Goal: Transaction & Acquisition: Purchase product/service

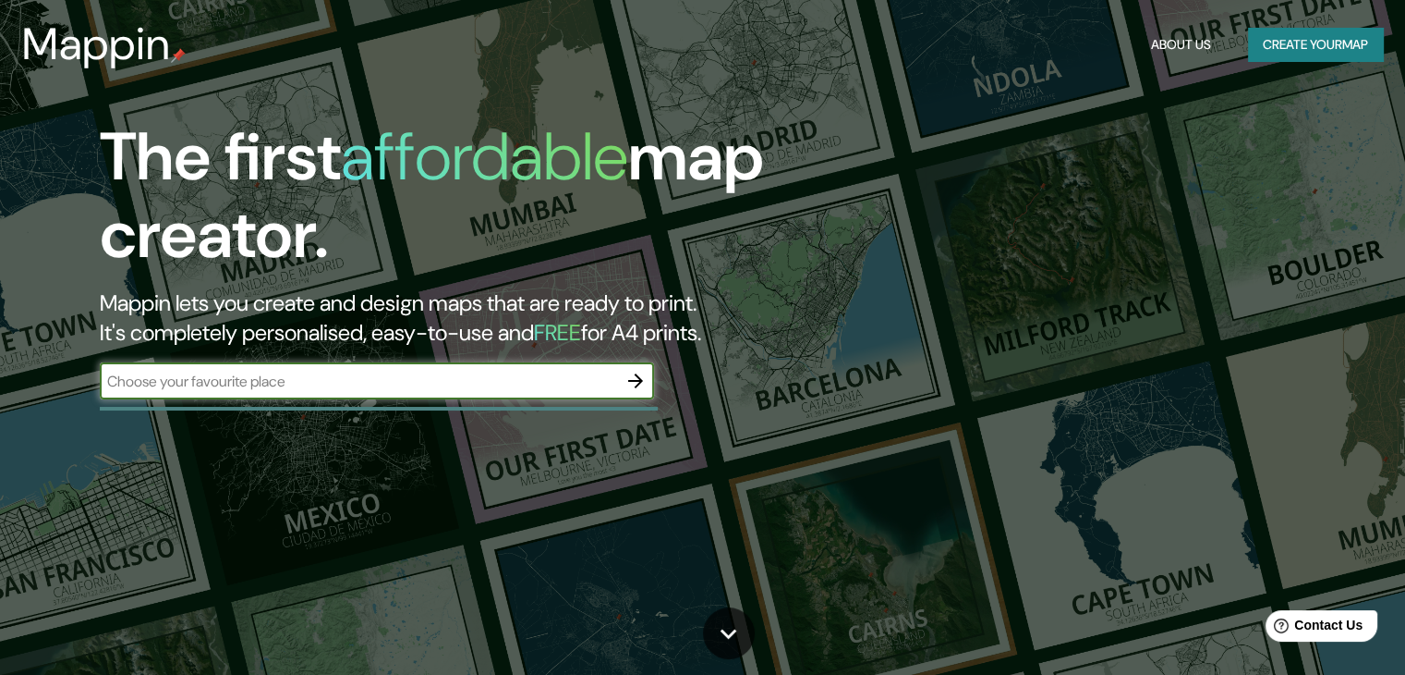
click at [616, 384] on input "text" at bounding box center [358, 381] width 517 height 21
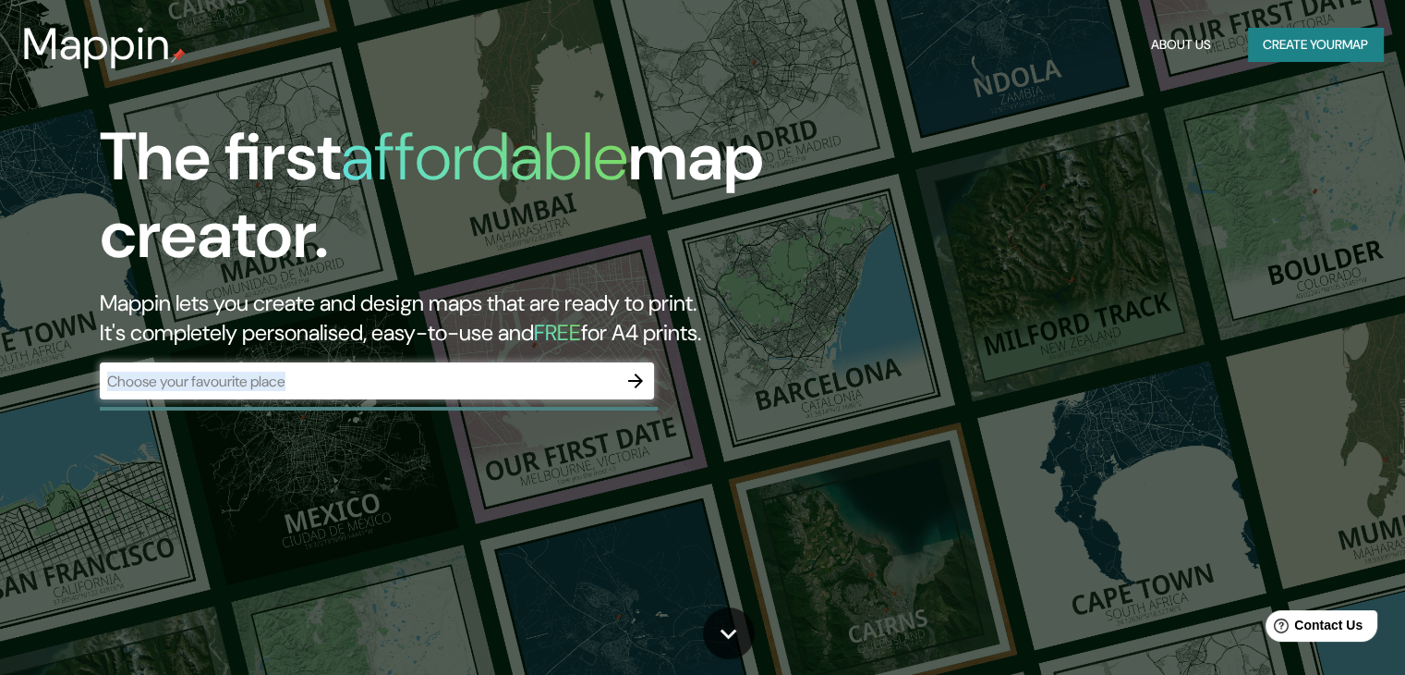
click at [487, 390] on div "​" at bounding box center [377, 380] width 554 height 37
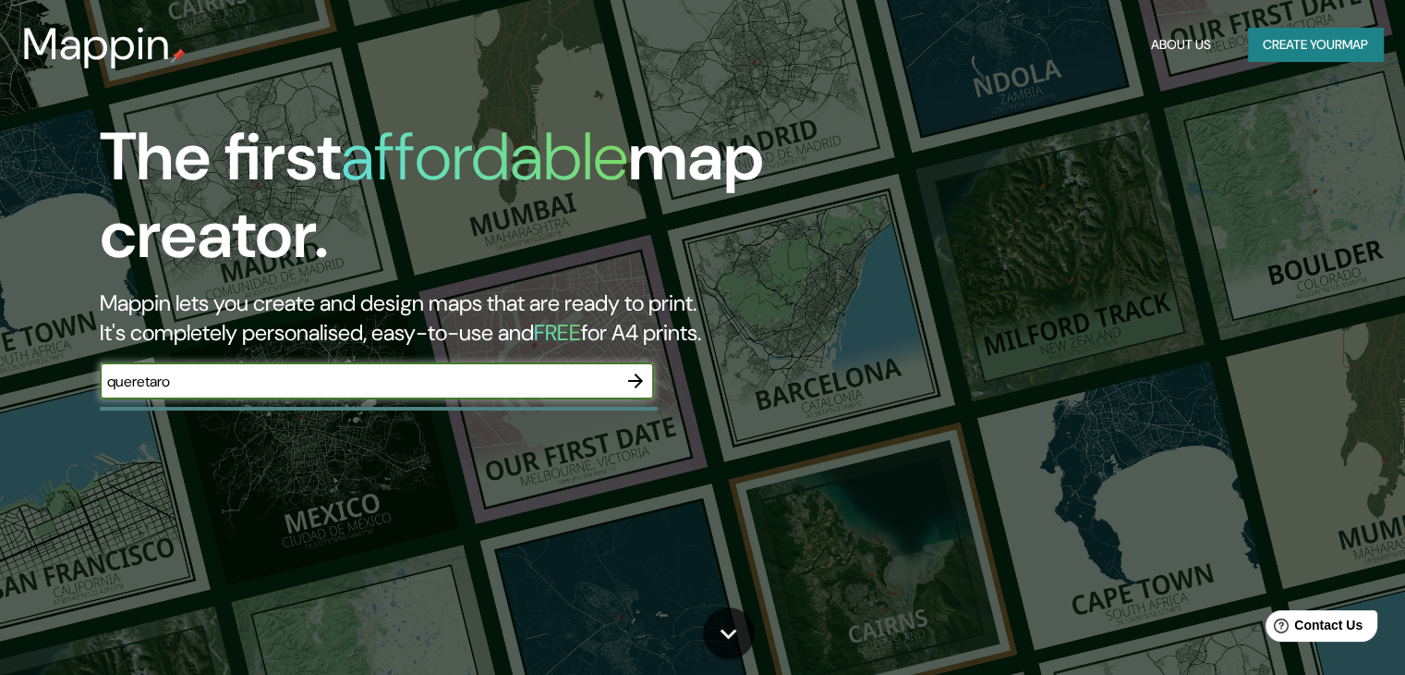
type input "queretaro"
click at [632, 382] on icon "button" at bounding box center [635, 380] width 15 height 15
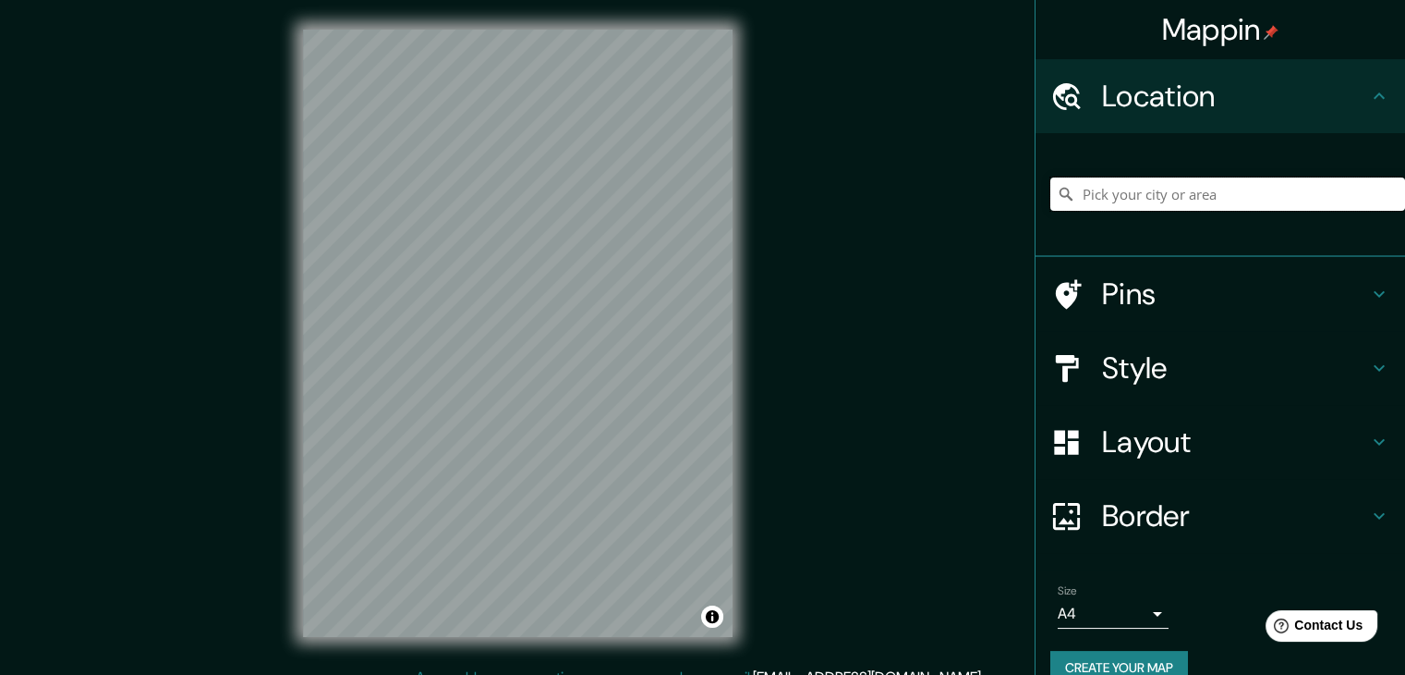
click at [1159, 196] on input "Pick your city or area" at bounding box center [1228, 193] width 355 height 33
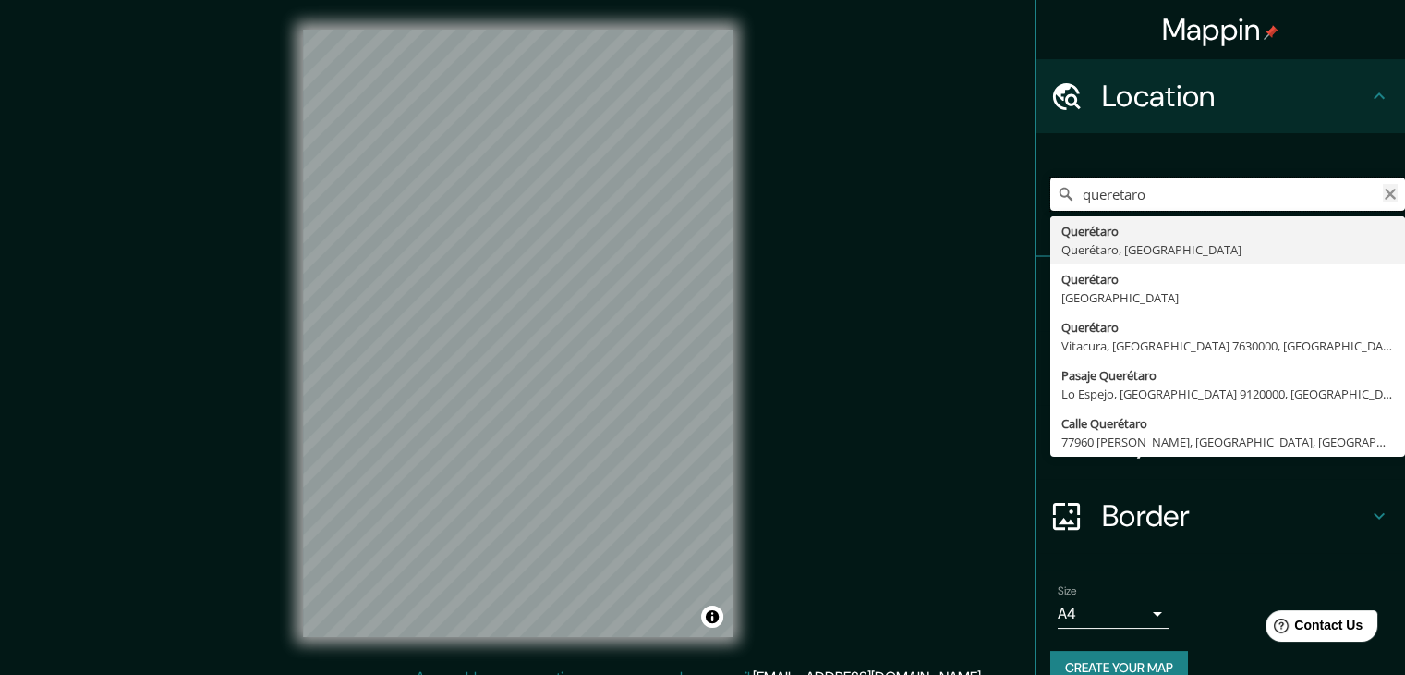
type input "queretaro"
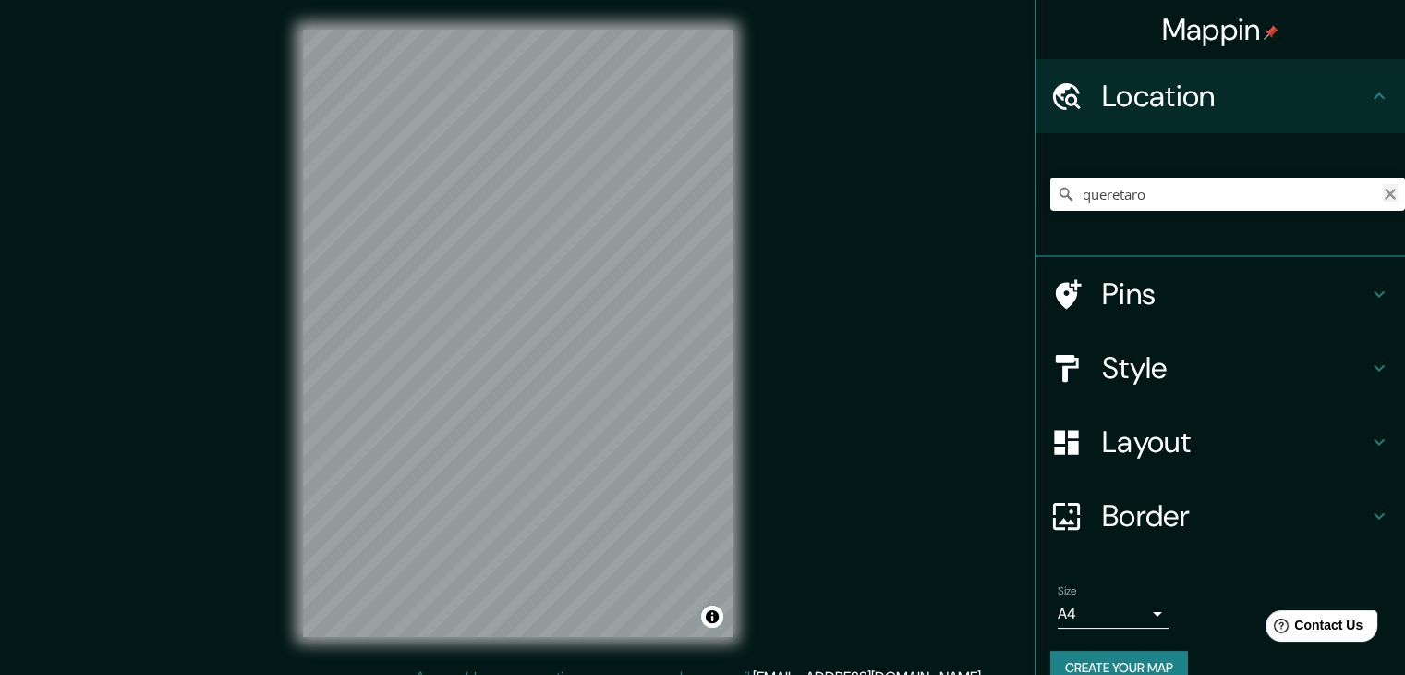
click at [1385, 198] on icon "Clear" at bounding box center [1390, 194] width 11 height 11
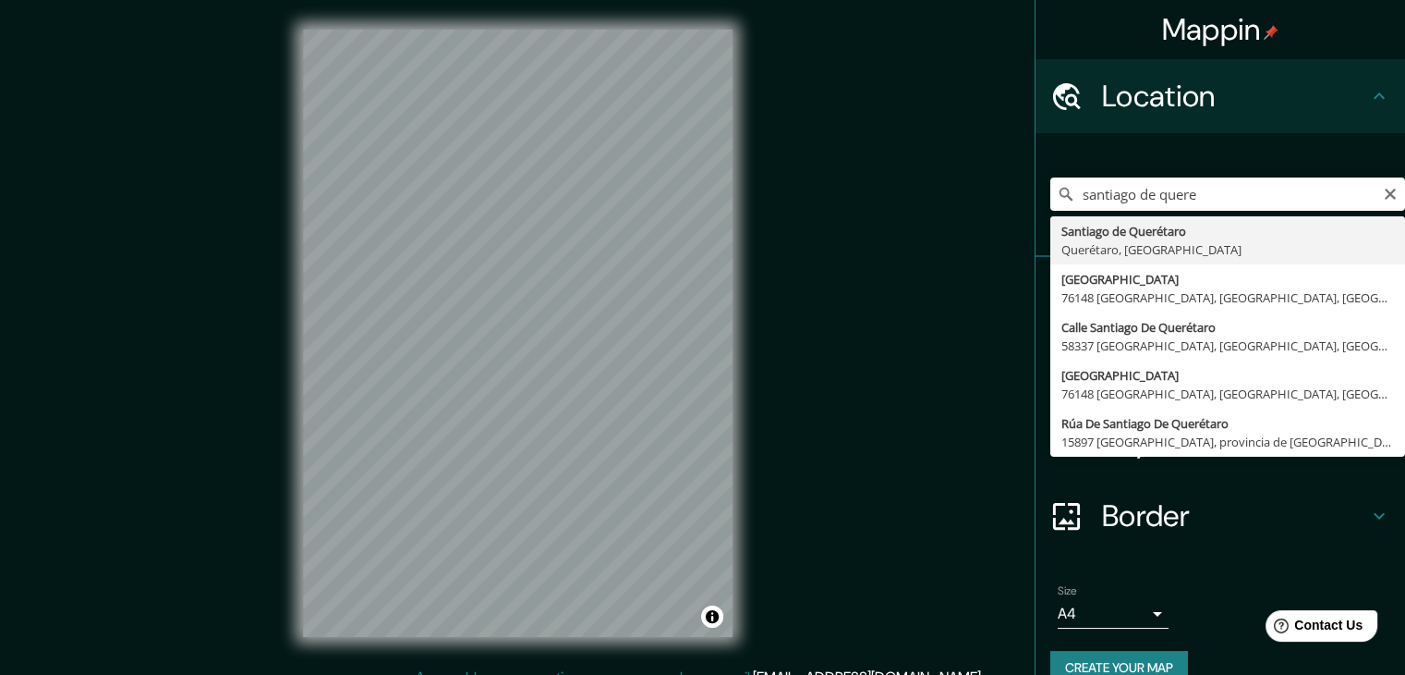
type input "Santiago de Querétaro, [GEOGRAPHIC_DATA], [GEOGRAPHIC_DATA]"
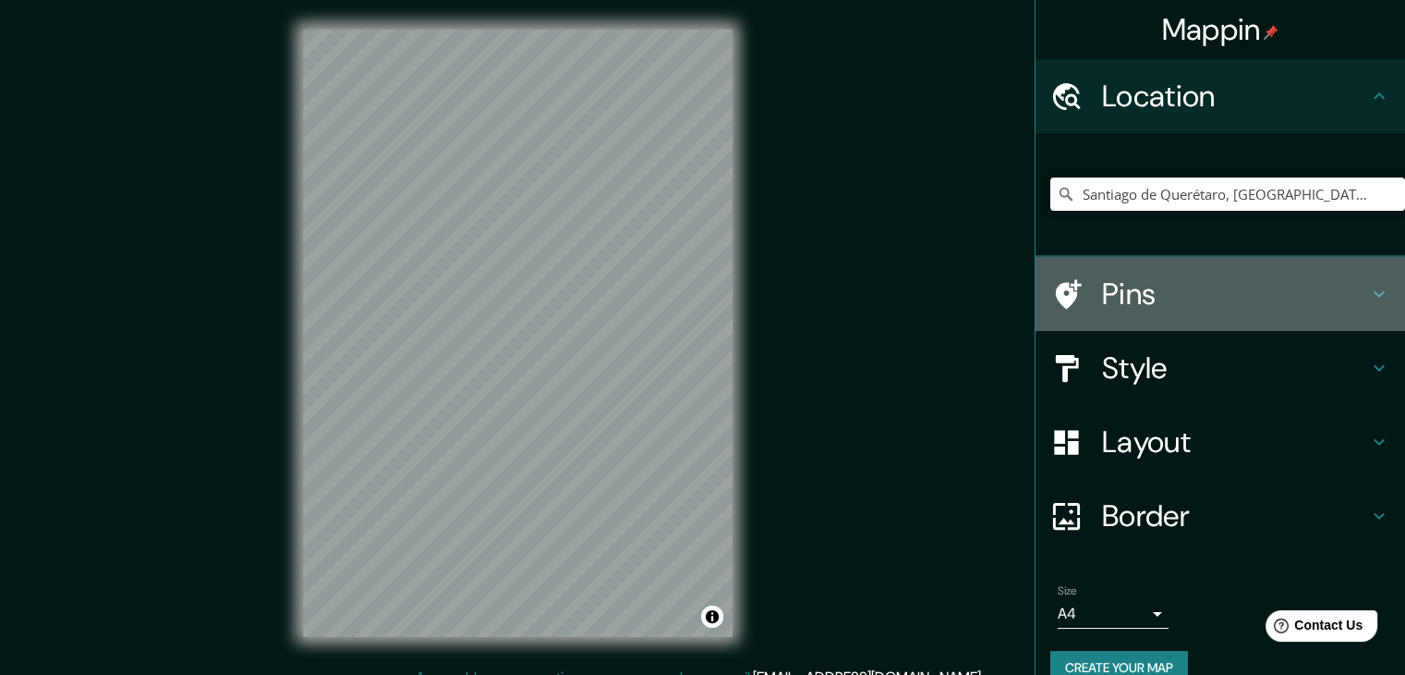
click at [1142, 300] on h4 "Pins" at bounding box center [1235, 293] width 266 height 37
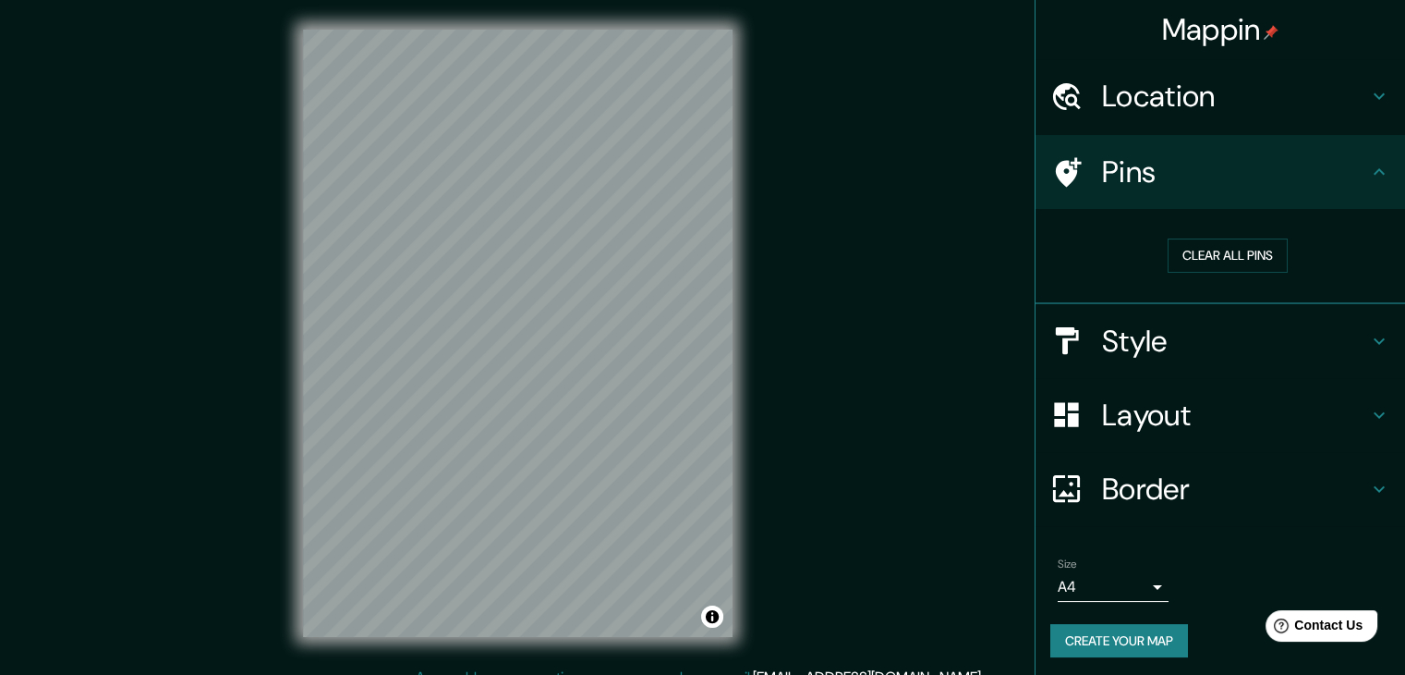
click at [1246, 189] on h4 "Pins" at bounding box center [1235, 171] width 266 height 37
click at [1259, 262] on button "Clear all pins" at bounding box center [1228, 255] width 120 height 34
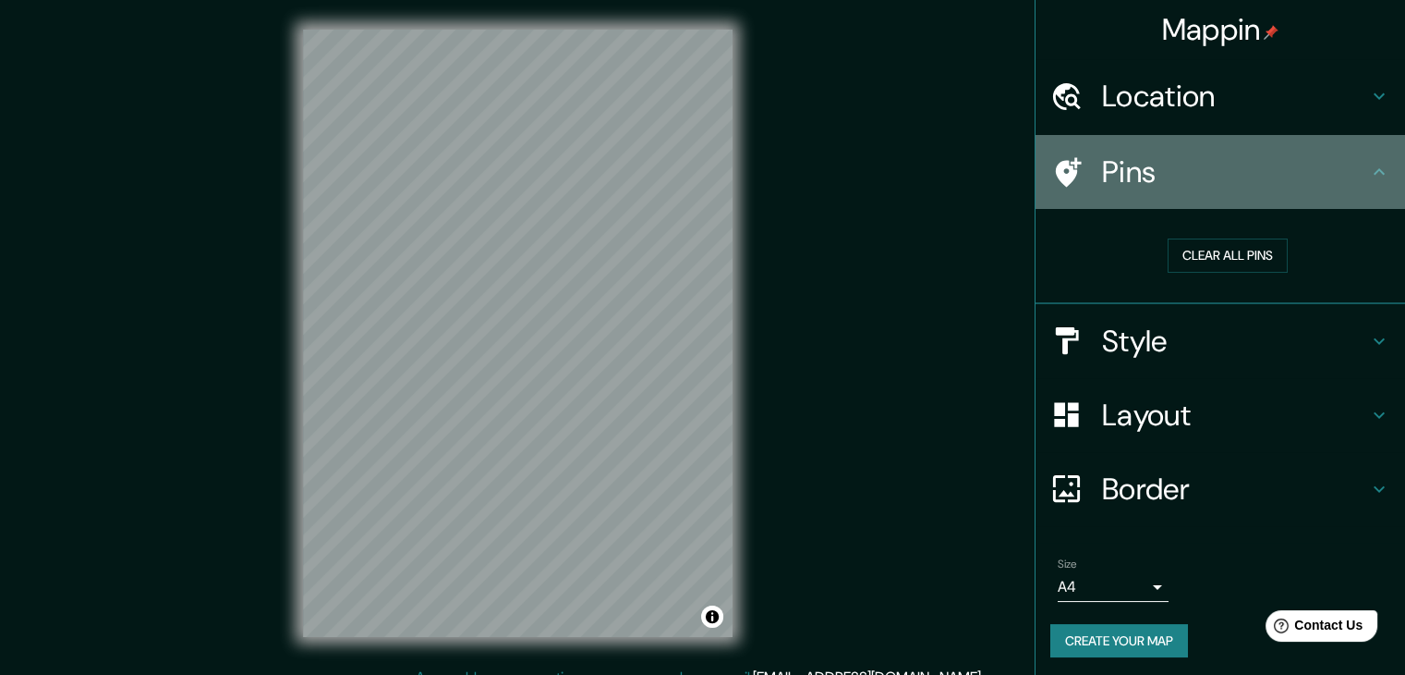
click at [1320, 180] on h4 "Pins" at bounding box center [1235, 171] width 266 height 37
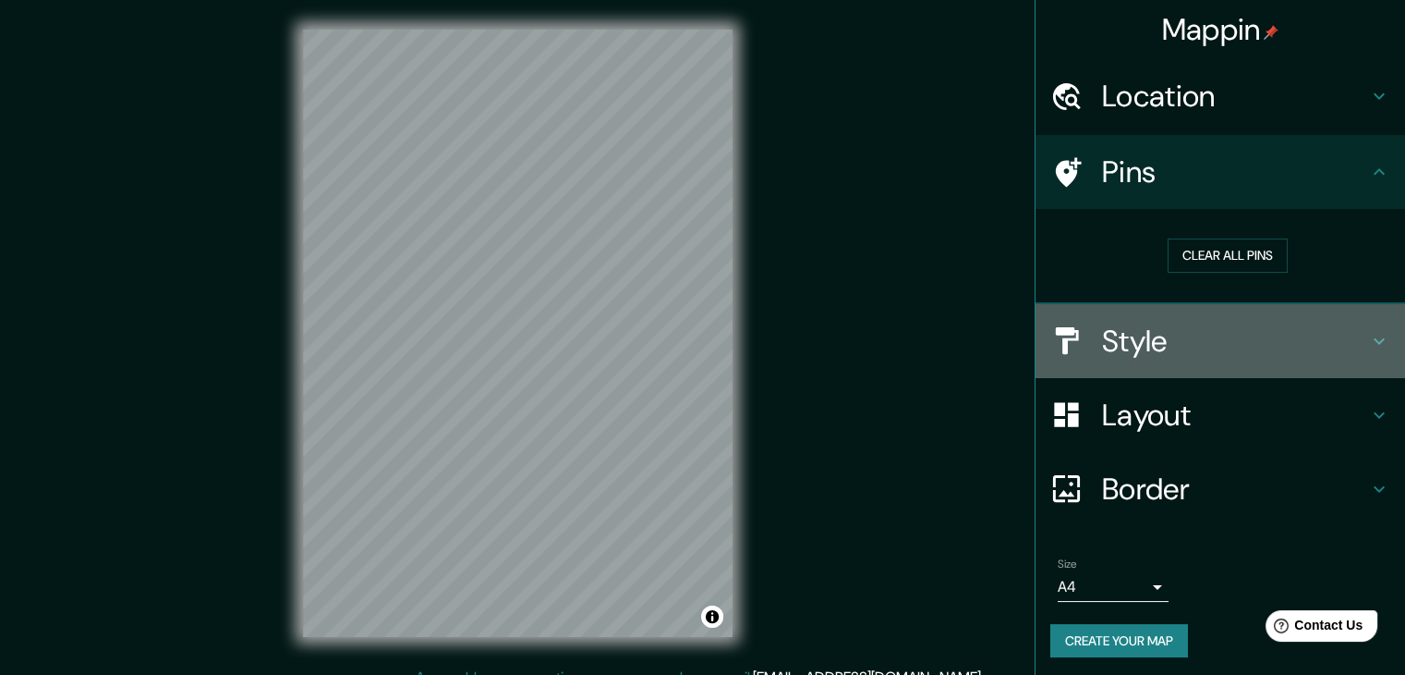
click at [1276, 342] on h4 "Style" at bounding box center [1235, 340] width 266 height 37
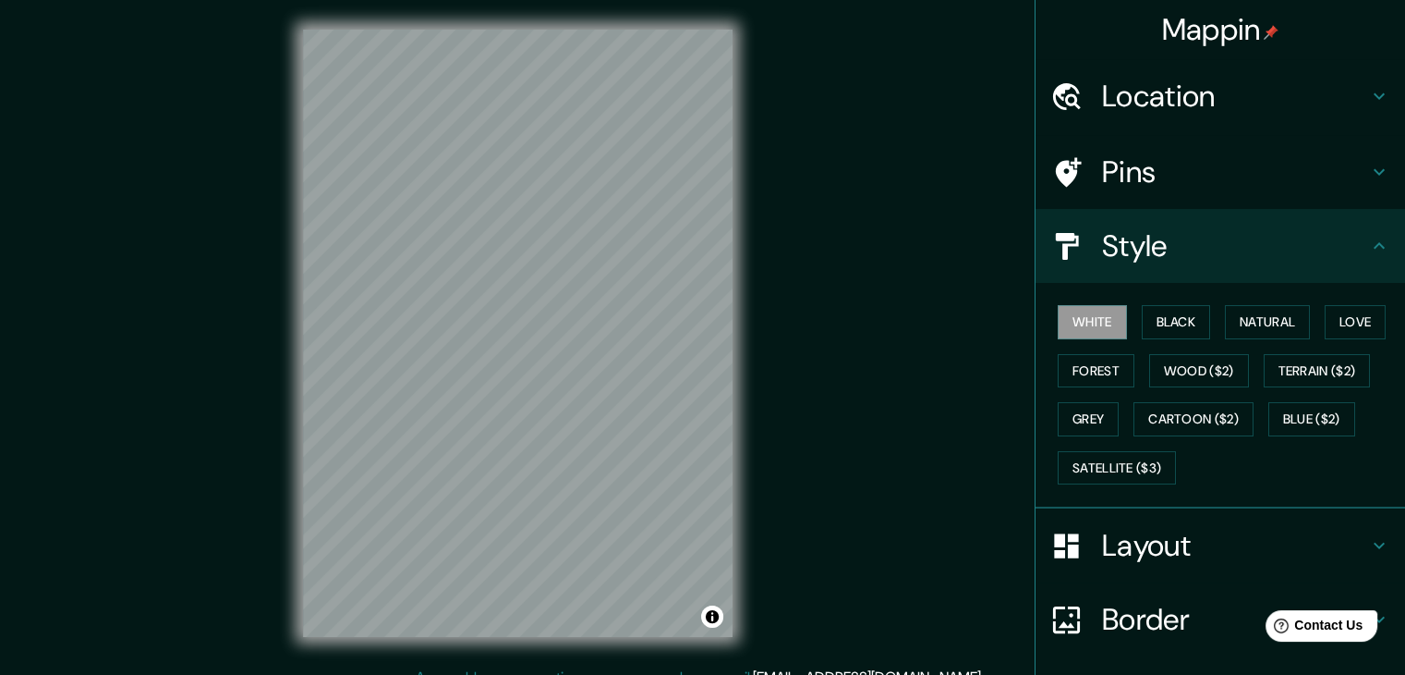
click at [1246, 197] on div "Pins" at bounding box center [1221, 172] width 370 height 74
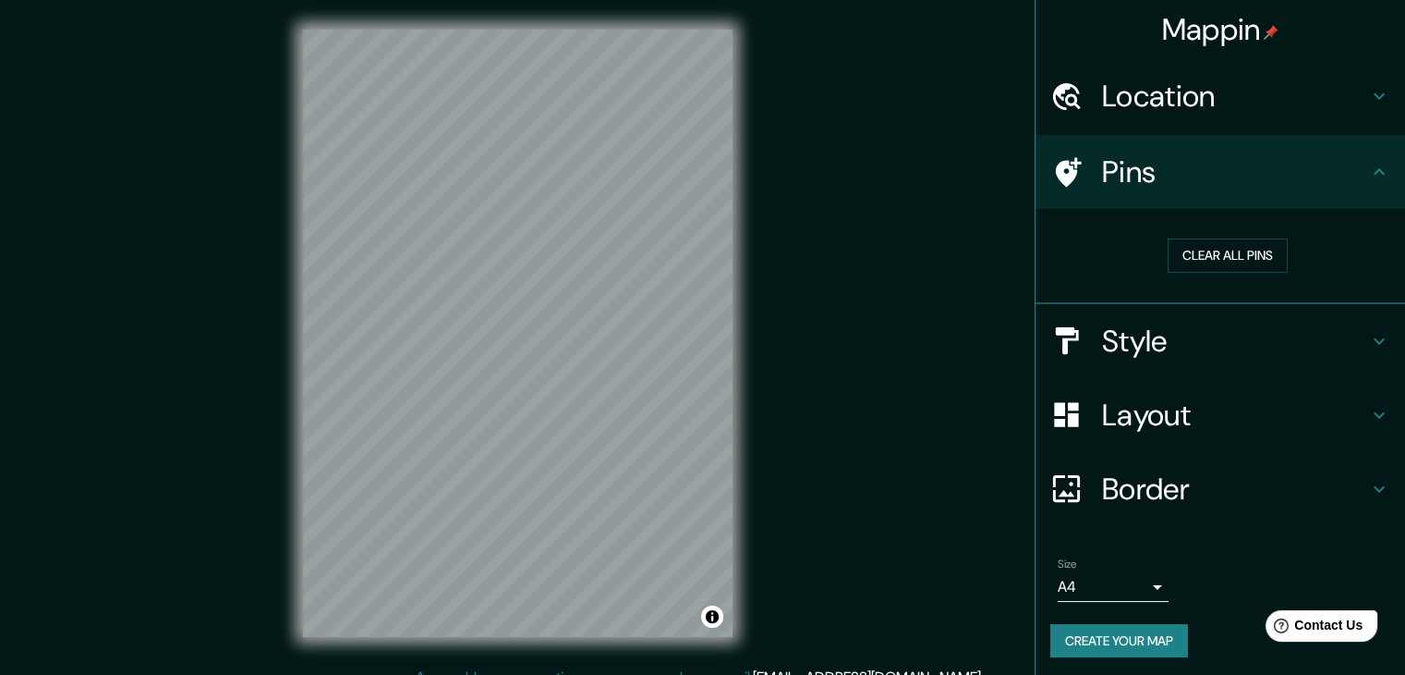
drag, startPoint x: 1183, startPoint y: 194, endPoint x: 813, endPoint y: 326, distance: 392.5
click at [858, 312] on div "Mappin Location [GEOGRAPHIC_DATA], [GEOGRAPHIC_DATA], [GEOGRAPHIC_DATA] [GEOGRA…" at bounding box center [702, 348] width 1405 height 696
click at [1196, 246] on button "Clear all pins" at bounding box center [1228, 255] width 120 height 34
click at [1139, 353] on h4 "Style" at bounding box center [1235, 340] width 266 height 37
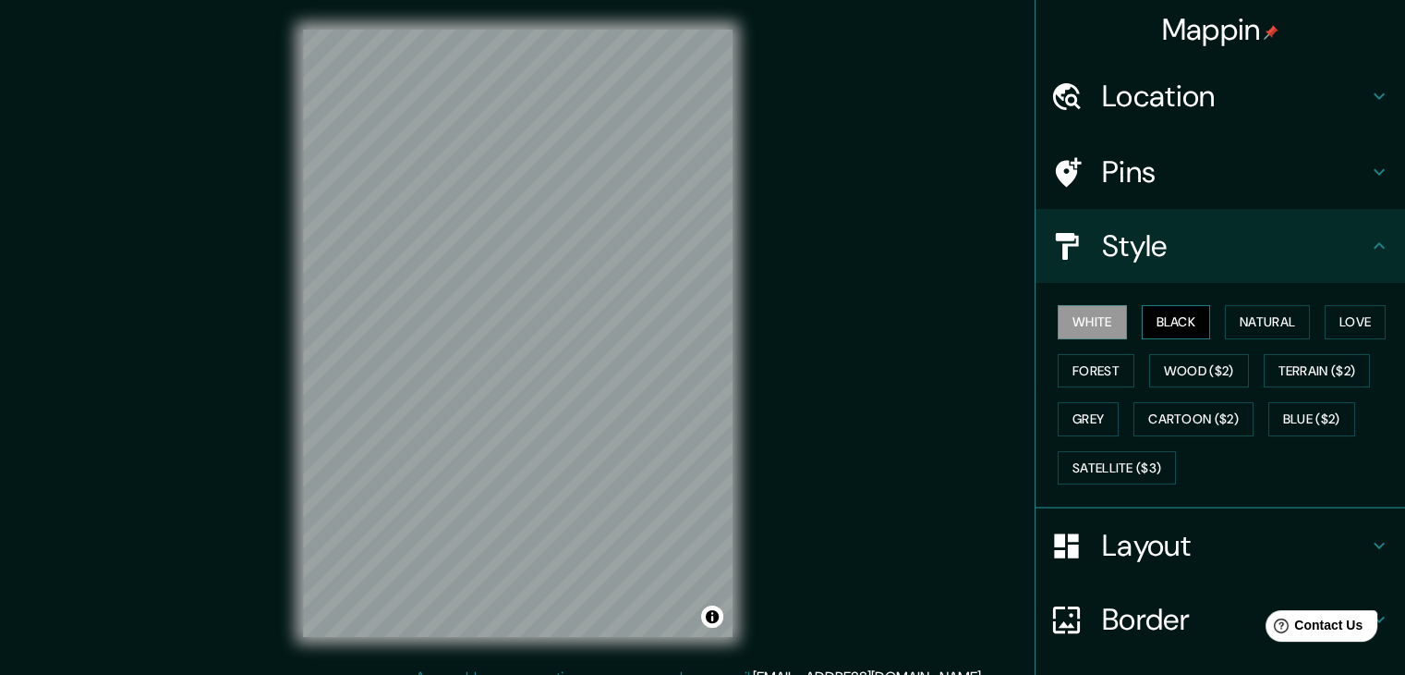
click at [1169, 311] on button "Black" at bounding box center [1176, 322] width 69 height 34
click at [1186, 360] on button "Wood ($2)" at bounding box center [1200, 371] width 100 height 34
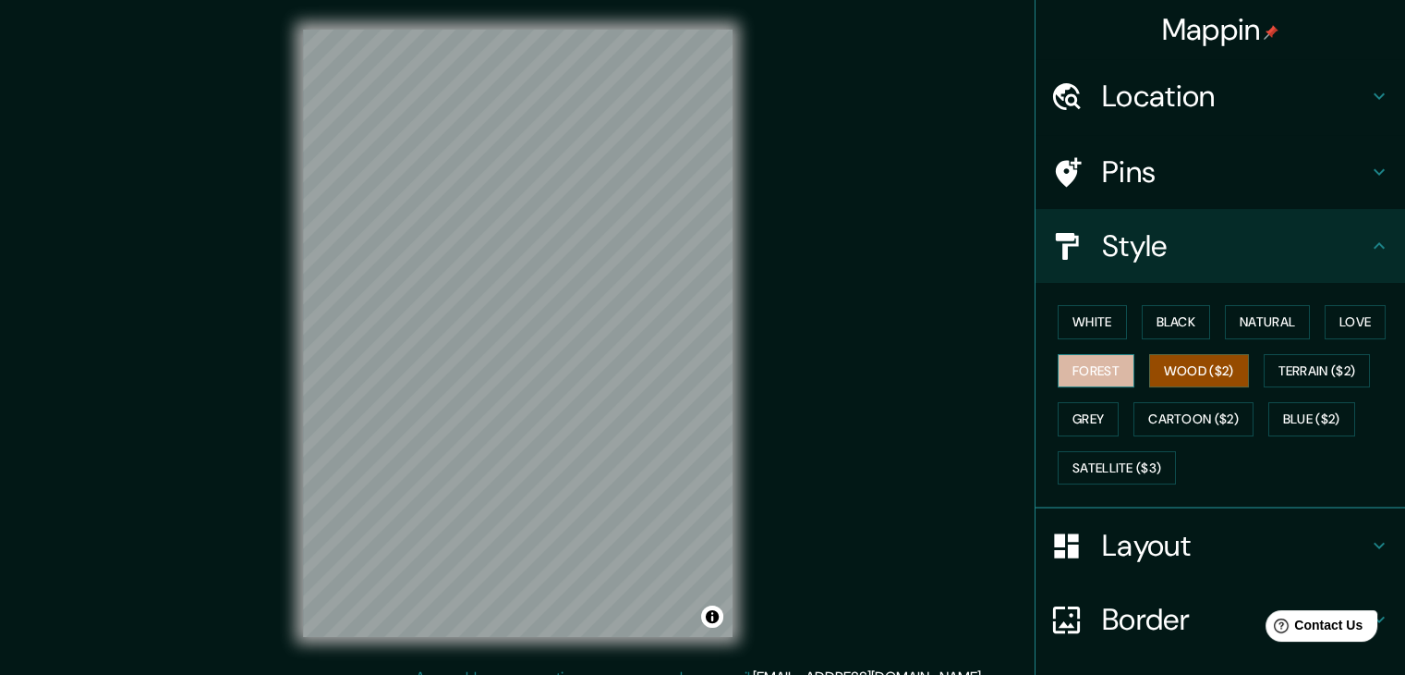
click at [1097, 379] on button "Forest" at bounding box center [1096, 371] width 77 height 34
click at [1101, 416] on button "Grey" at bounding box center [1088, 419] width 61 height 34
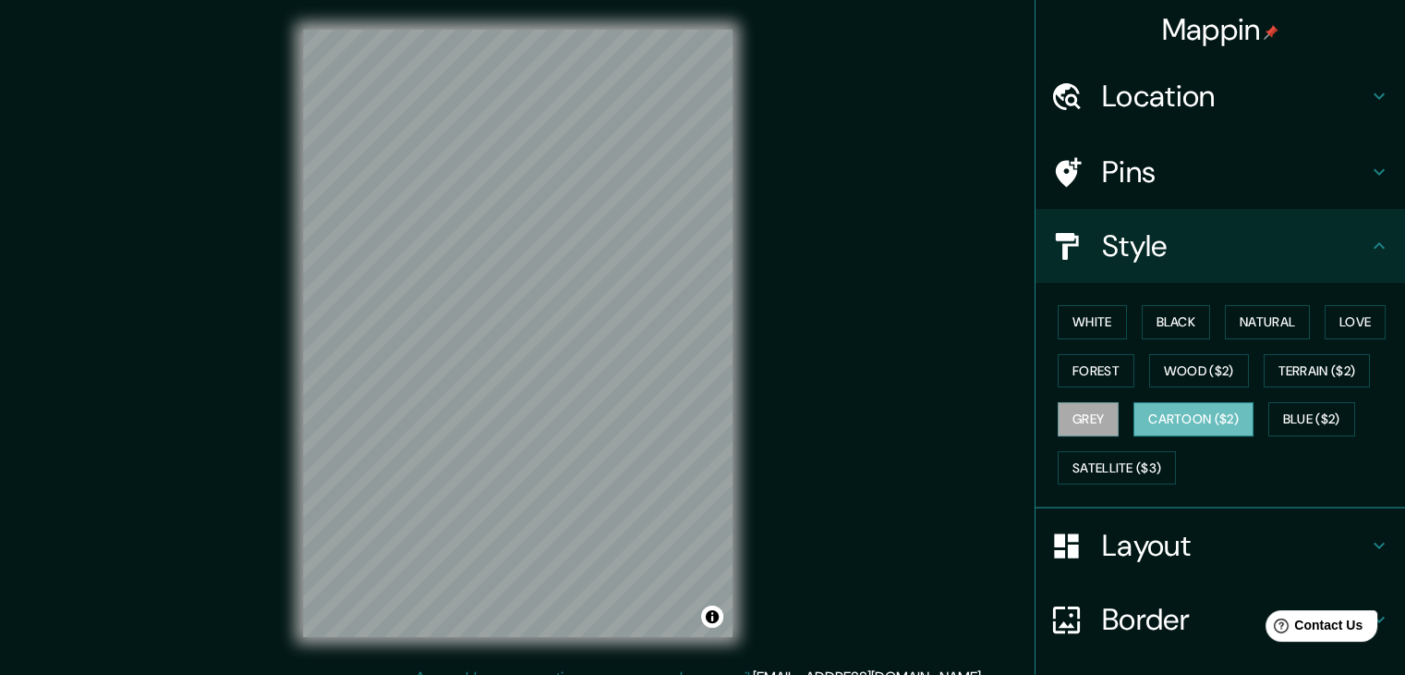
click at [1209, 420] on button "Cartoon ($2)" at bounding box center [1194, 419] width 120 height 34
click at [1286, 413] on button "Blue ($2)" at bounding box center [1312, 419] width 87 height 34
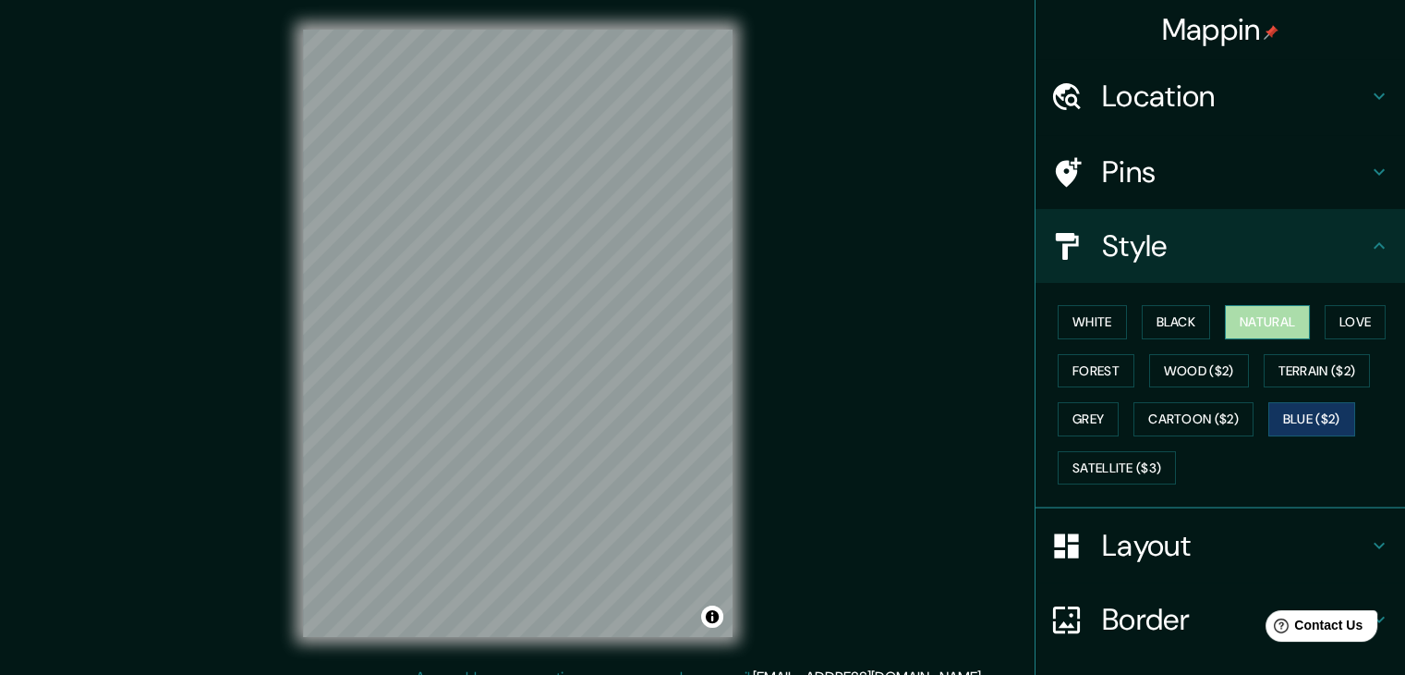
click at [1270, 334] on button "Natural" at bounding box center [1267, 322] width 85 height 34
click at [1355, 330] on button "Love" at bounding box center [1355, 322] width 61 height 34
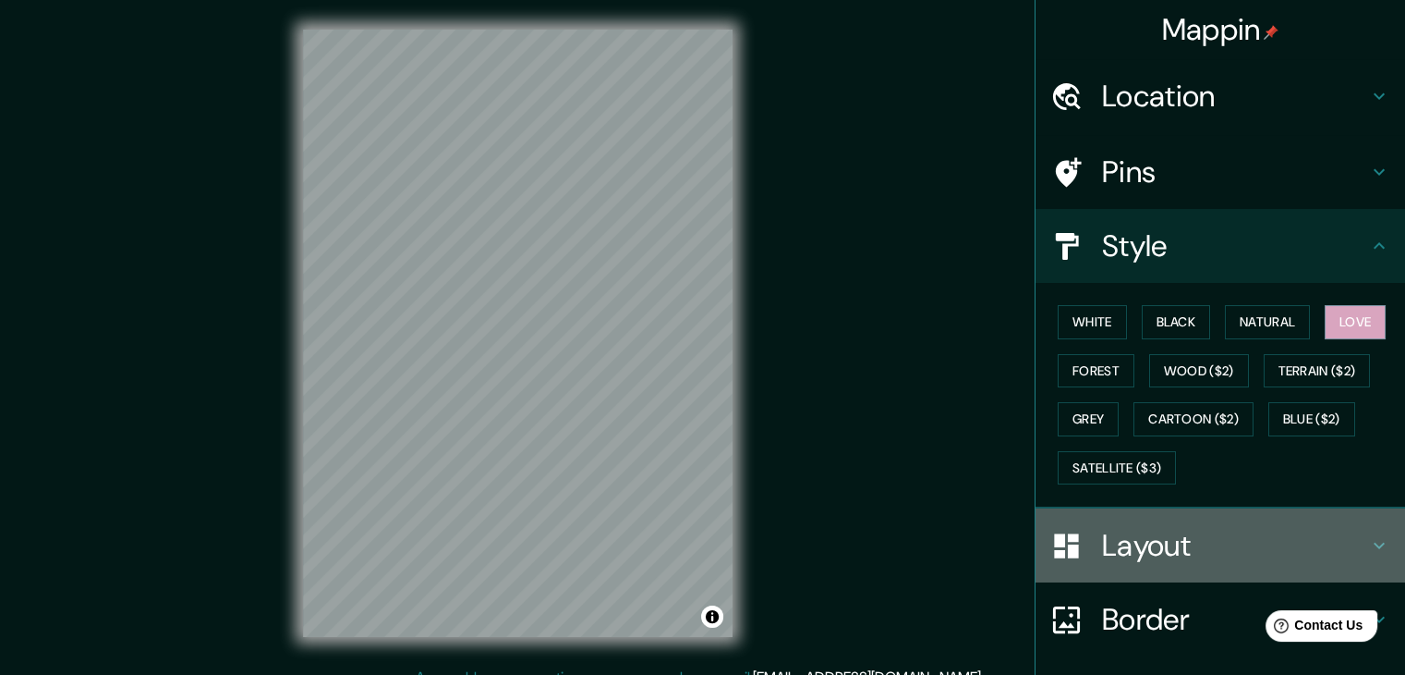
click at [1174, 538] on h4 "Layout" at bounding box center [1235, 545] width 266 height 37
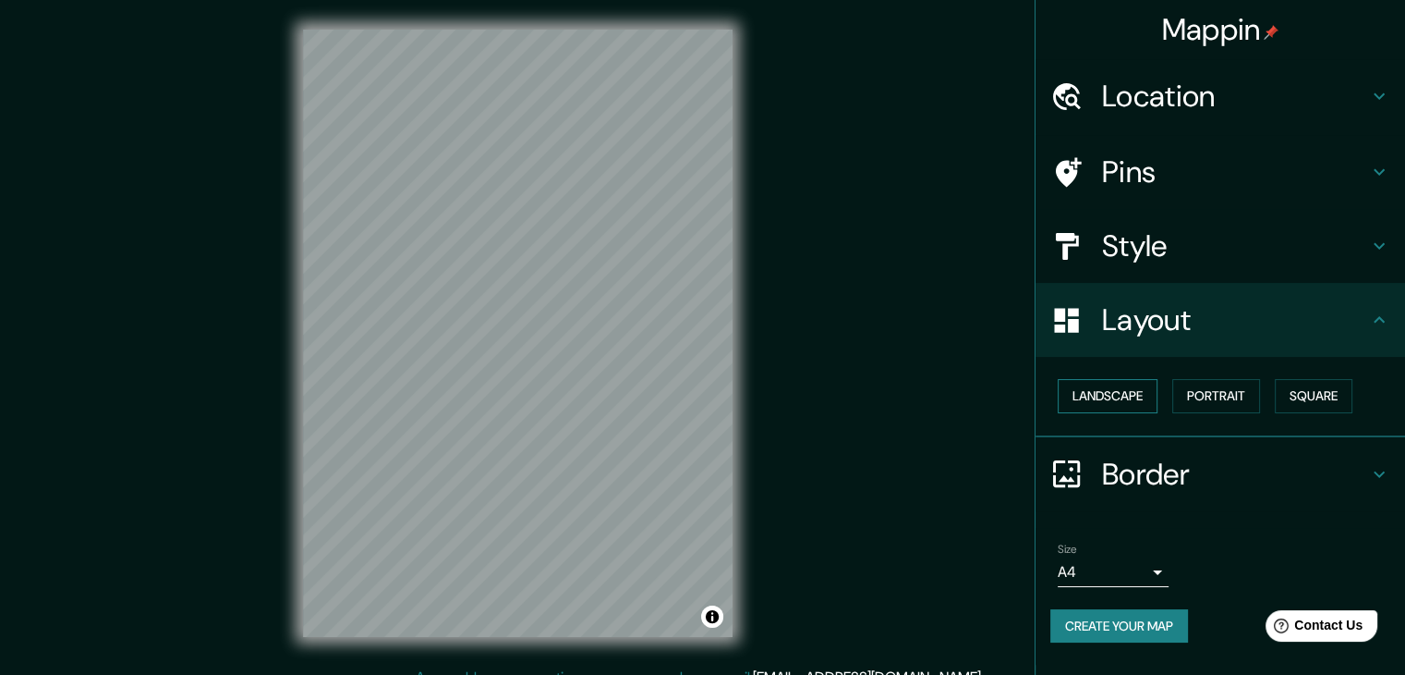
click at [1124, 392] on button "Landscape" at bounding box center [1108, 396] width 100 height 34
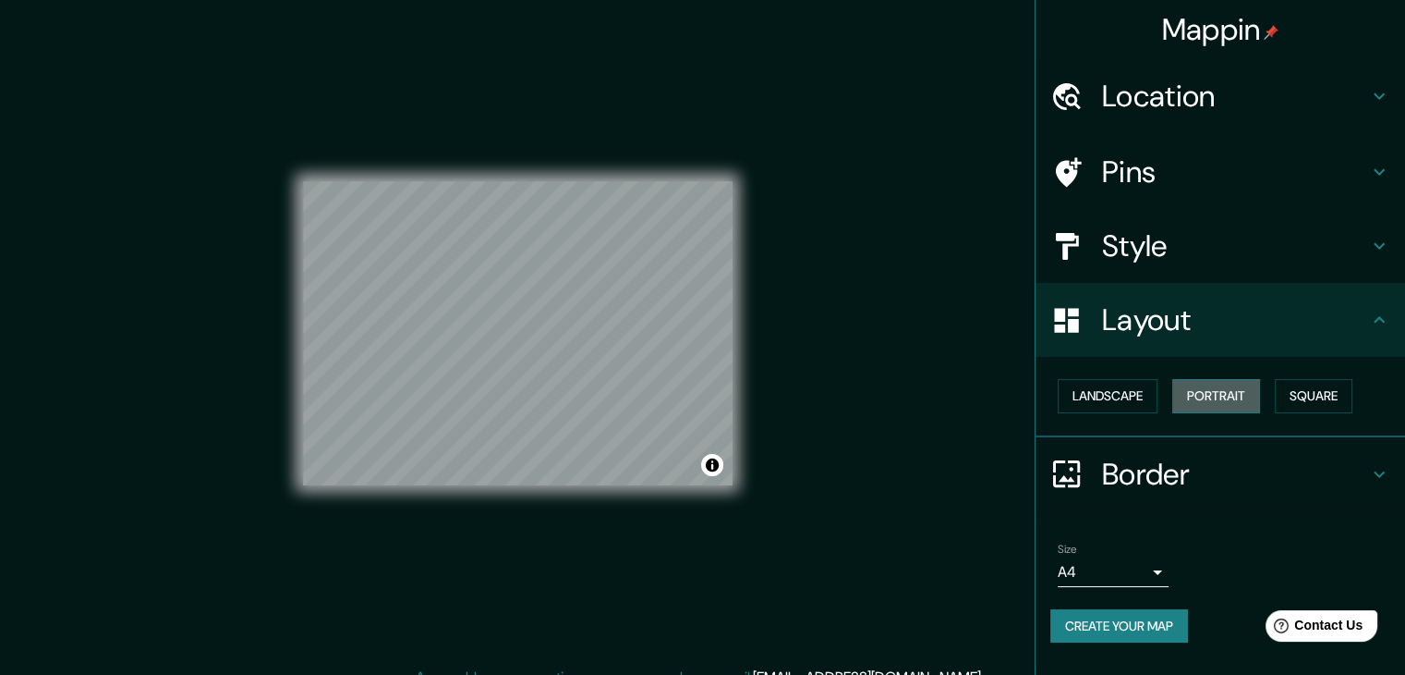
click at [1203, 391] on button "Portrait" at bounding box center [1217, 396] width 88 height 34
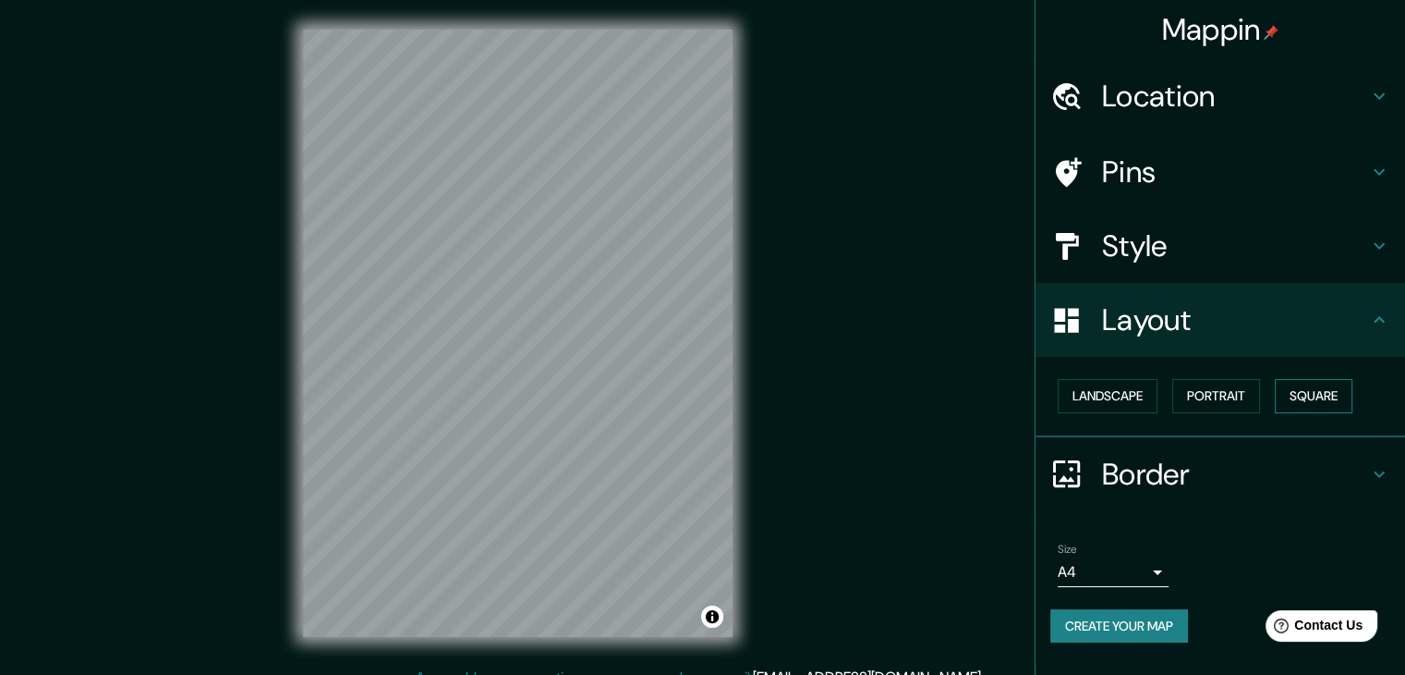
click at [1313, 395] on button "Square" at bounding box center [1314, 396] width 78 height 34
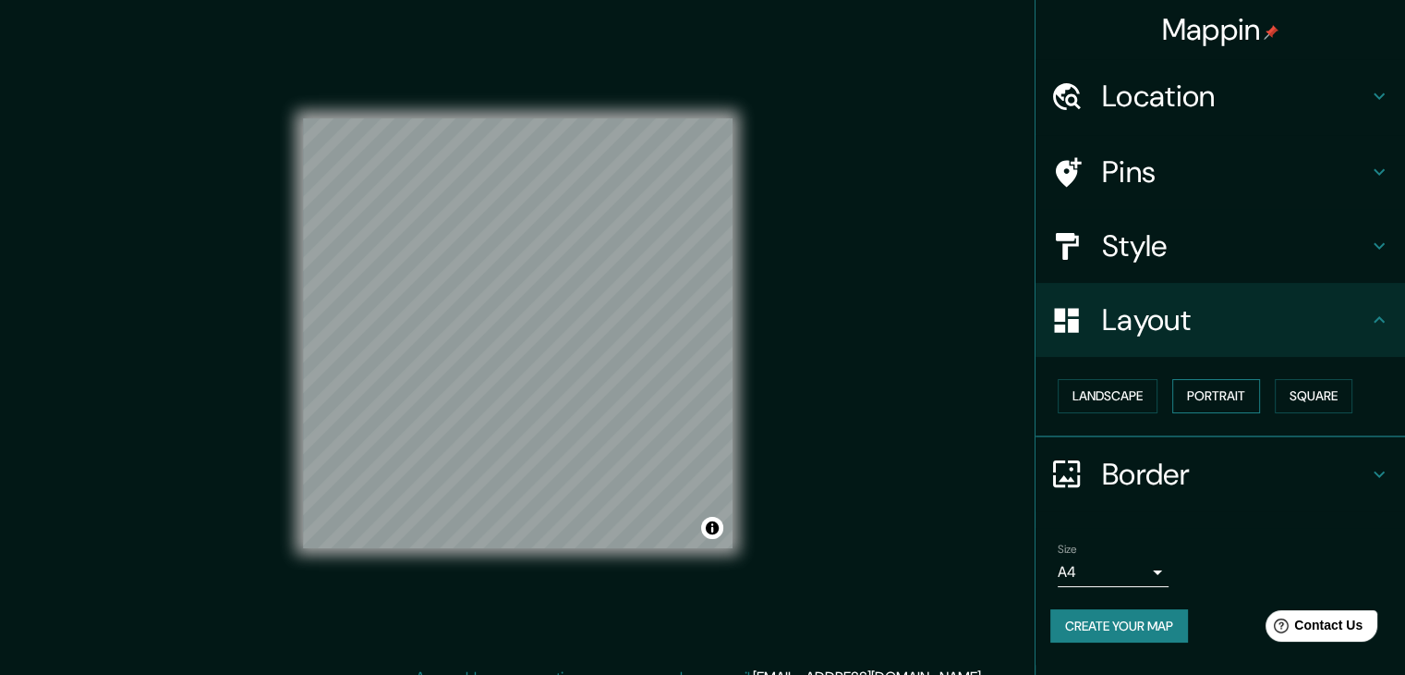
click at [1222, 394] on button "Portrait" at bounding box center [1217, 396] width 88 height 34
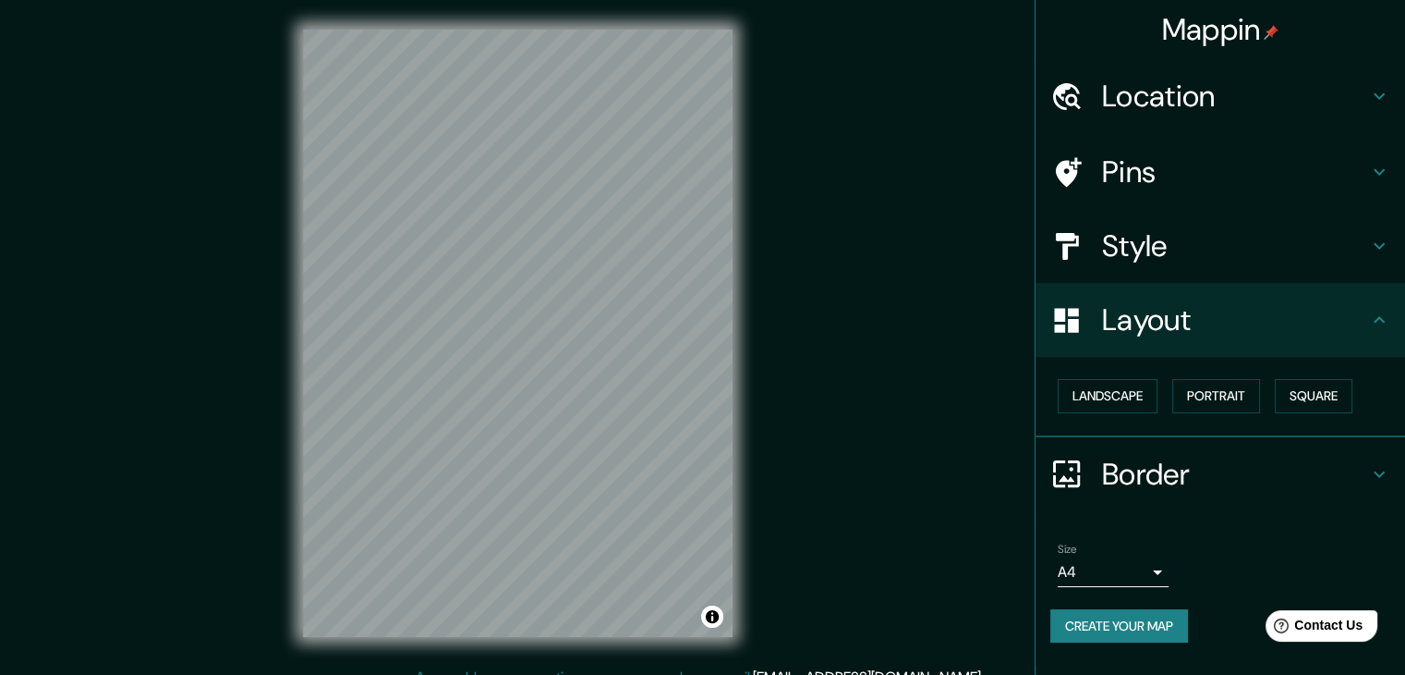
scroll to position [21, 0]
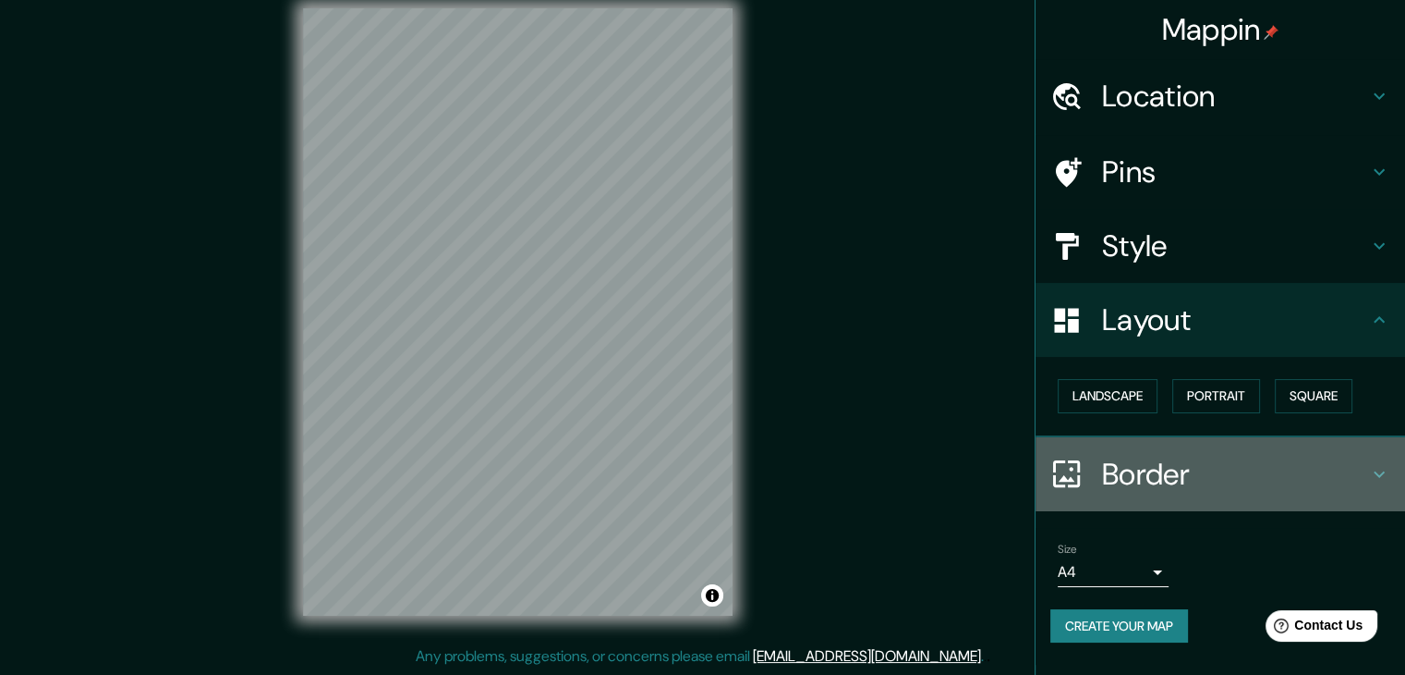
click at [1217, 481] on h4 "Border" at bounding box center [1235, 474] width 266 height 37
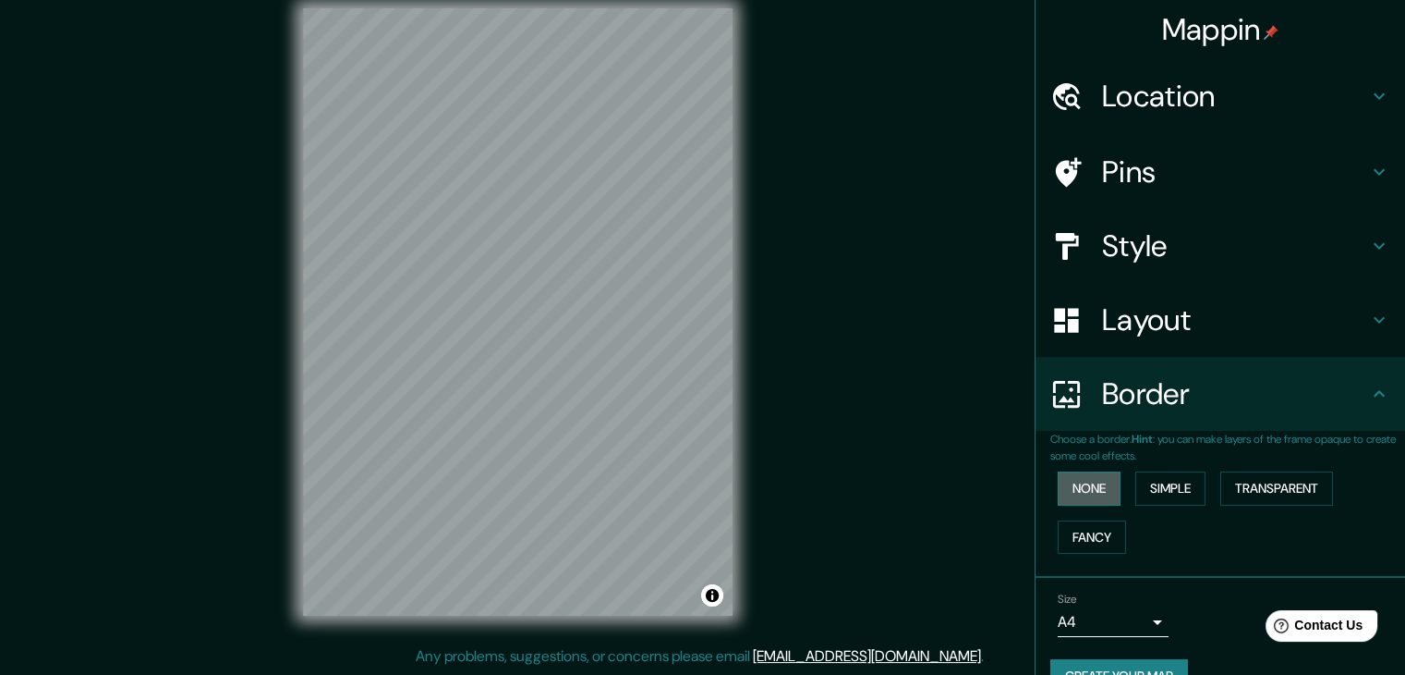
click at [1093, 493] on button "None" at bounding box center [1089, 488] width 63 height 34
drag, startPoint x: 1164, startPoint y: 490, endPoint x: 1213, endPoint y: 489, distance: 49.0
click at [1165, 490] on button "Simple" at bounding box center [1171, 488] width 70 height 34
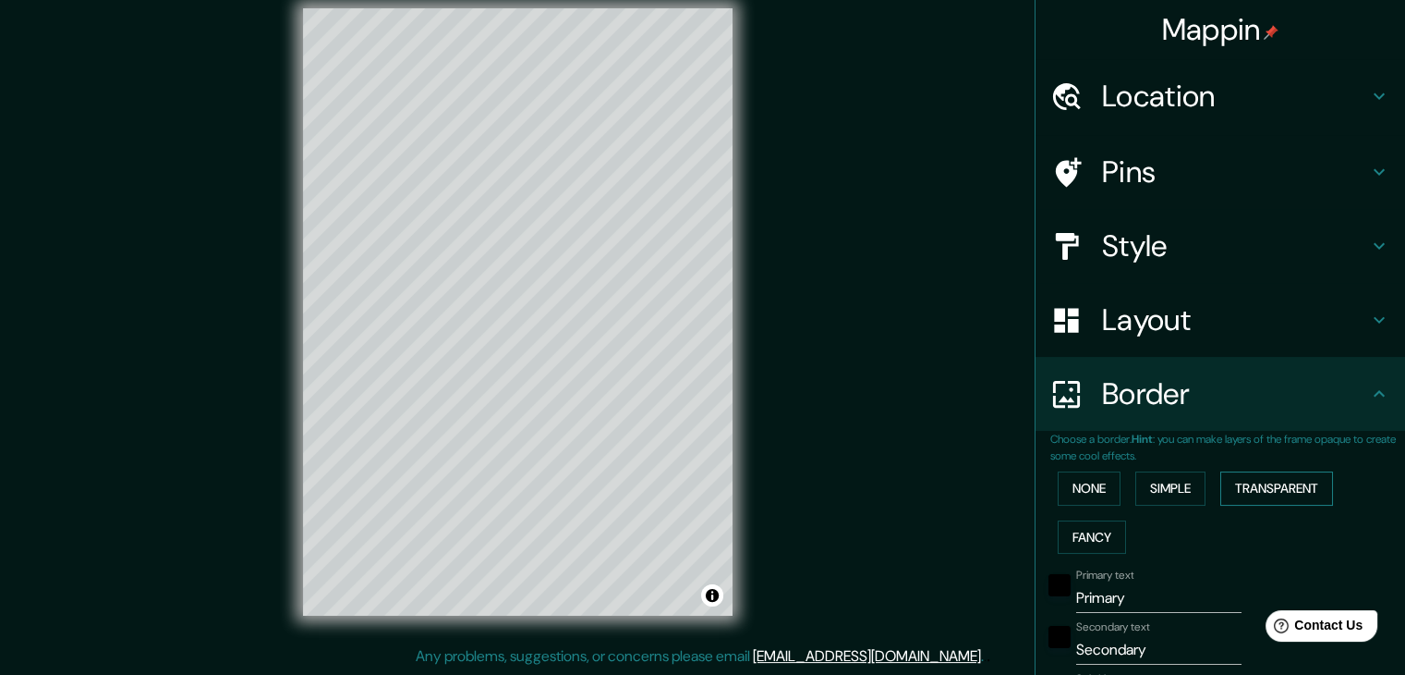
click at [1271, 484] on button "Transparent" at bounding box center [1277, 488] width 113 height 34
click at [1082, 539] on button "Fancy" at bounding box center [1092, 537] width 68 height 34
click at [1070, 493] on button "None" at bounding box center [1089, 488] width 63 height 34
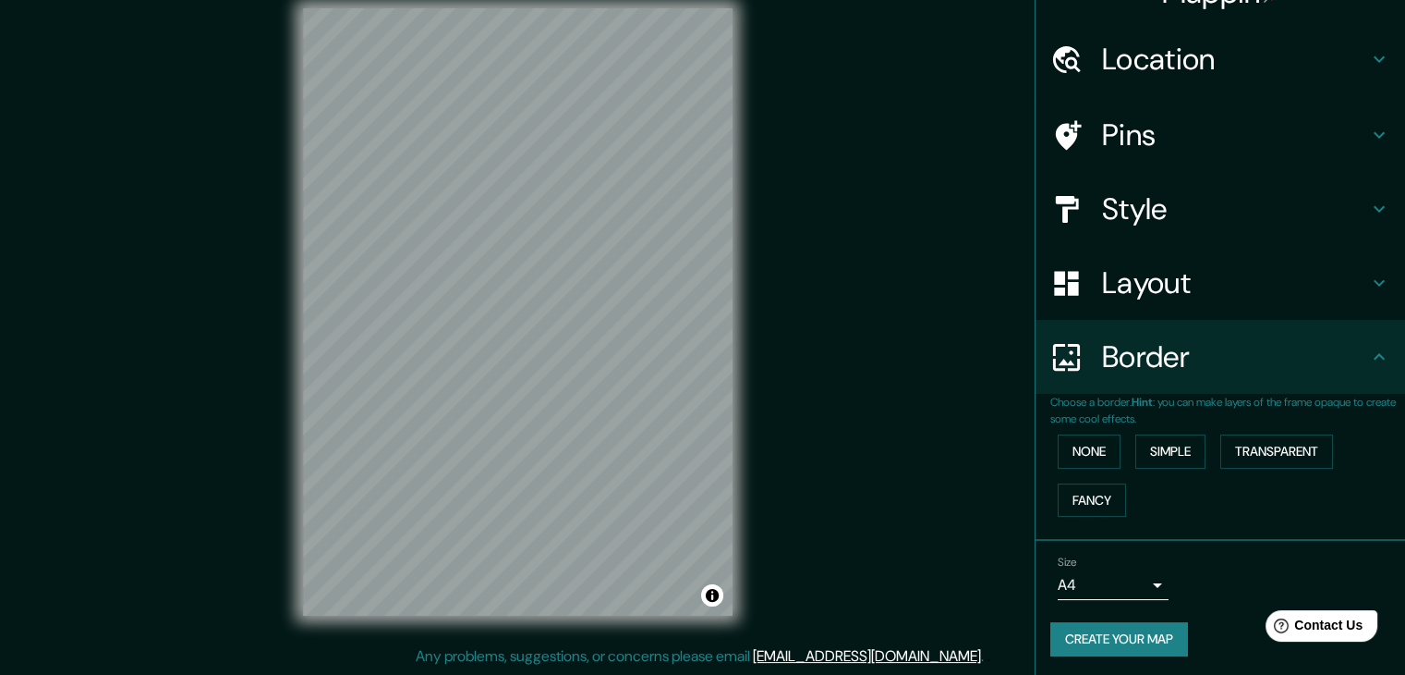
scroll to position [39, 0]
click at [1127, 580] on body "Mappin Location [GEOGRAPHIC_DATA], [GEOGRAPHIC_DATA], [GEOGRAPHIC_DATA] [GEOGRA…" at bounding box center [702, 316] width 1405 height 675
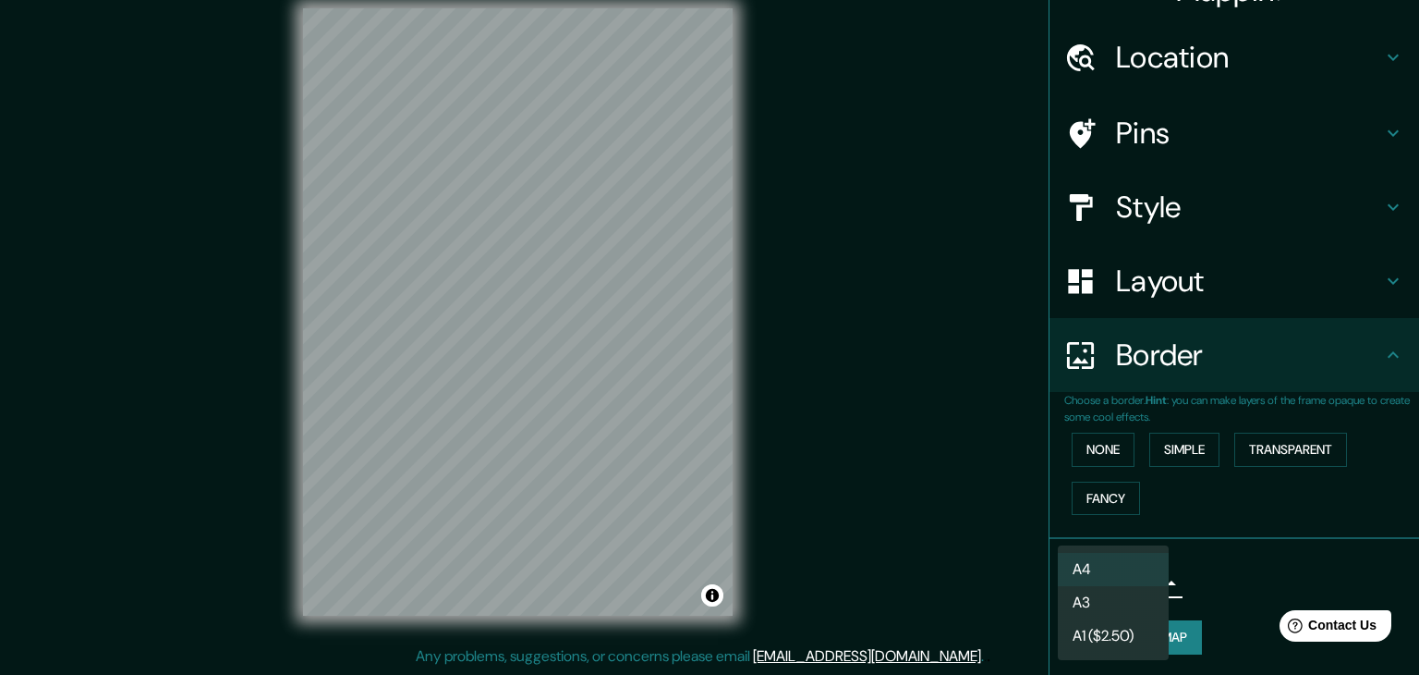
click at [1122, 573] on li "A4" at bounding box center [1113, 569] width 111 height 33
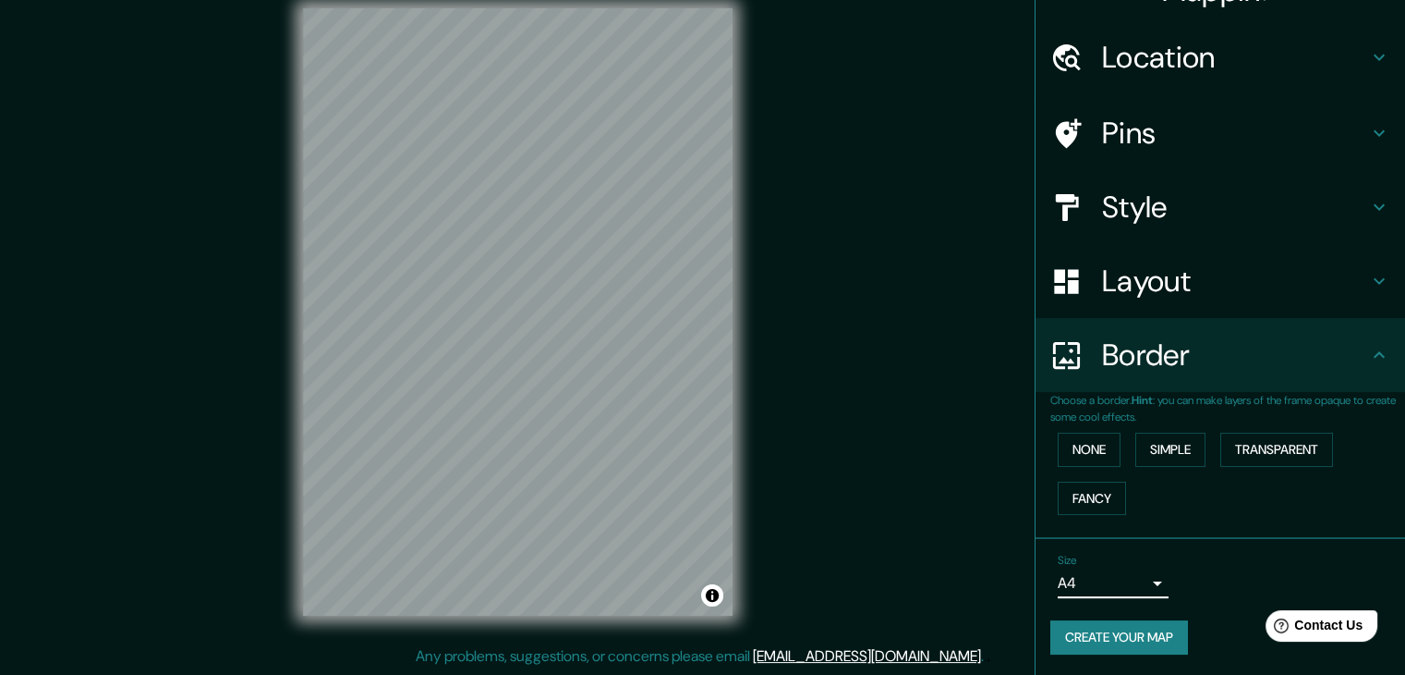
click at [1138, 640] on button "Create your map" at bounding box center [1120, 637] width 138 height 34
click at [1133, 636] on div "Create your map" at bounding box center [1221, 637] width 340 height 34
click at [1120, 640] on button "Create your map" at bounding box center [1120, 637] width 138 height 34
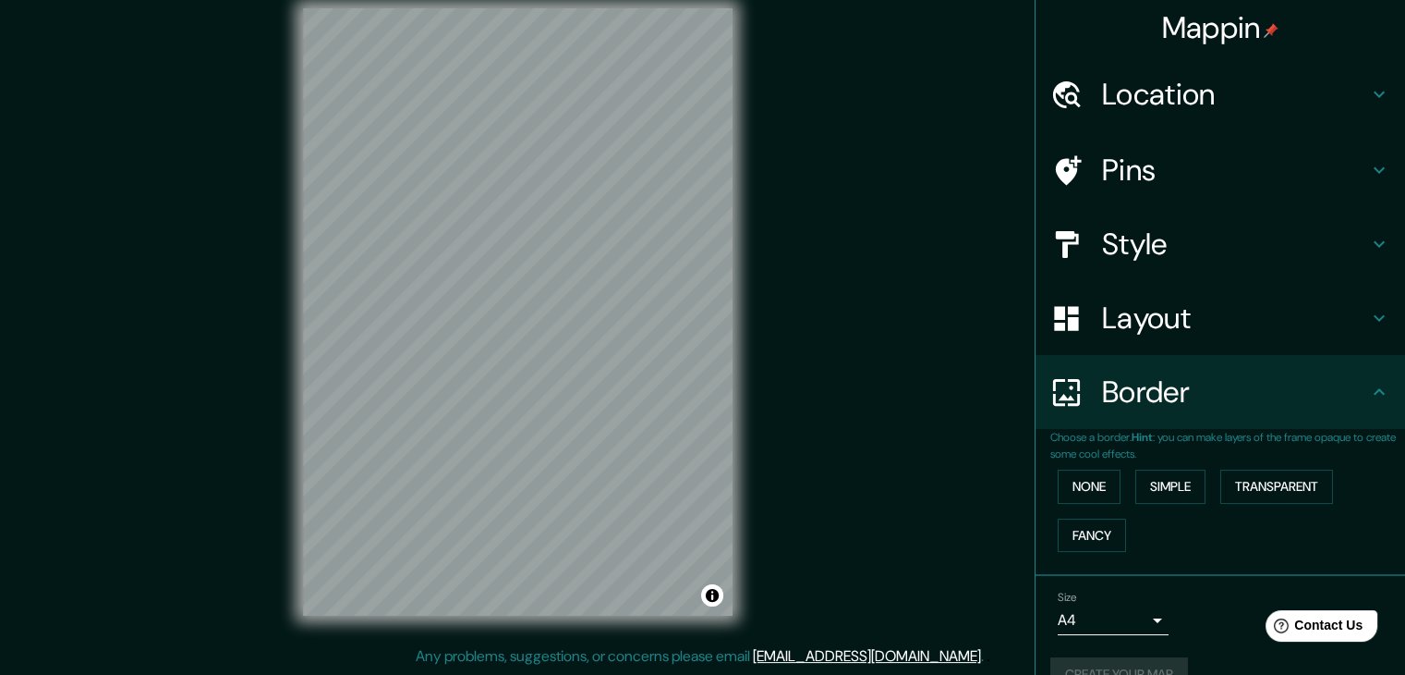
scroll to position [0, 0]
click at [716, 598] on button "Toggle attribution" at bounding box center [712, 595] width 22 height 22
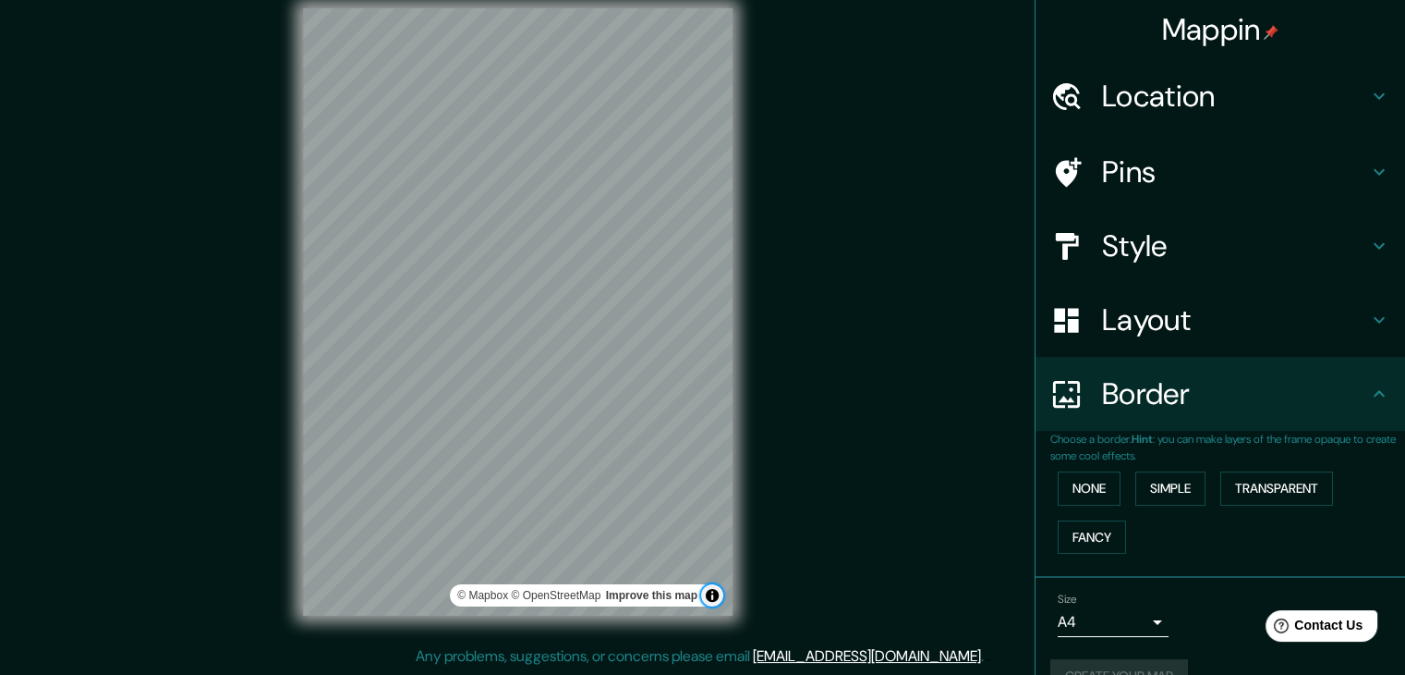
click at [716, 598] on button "Toggle attribution" at bounding box center [712, 595] width 22 height 22
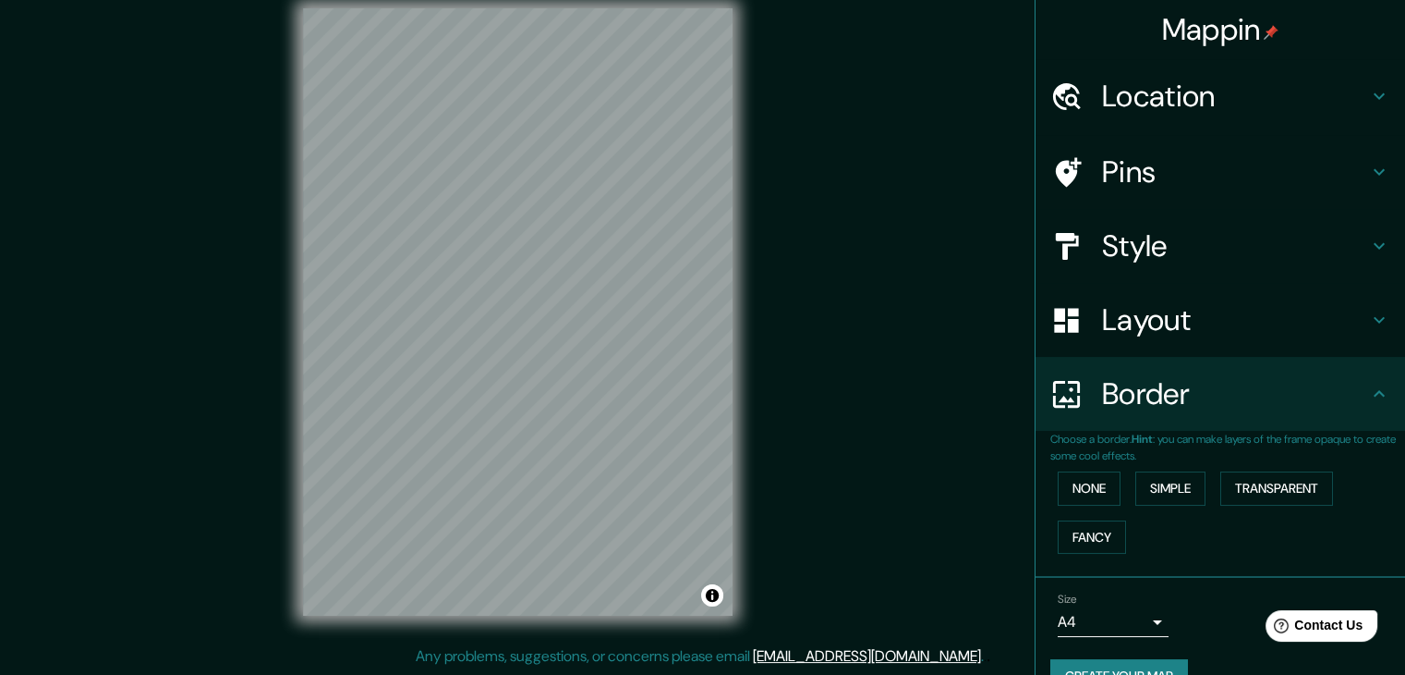
click at [1240, 585] on div "Size A4 single" at bounding box center [1221, 614] width 340 height 59
click at [1278, 394] on h4 "Border" at bounding box center [1235, 393] width 266 height 37
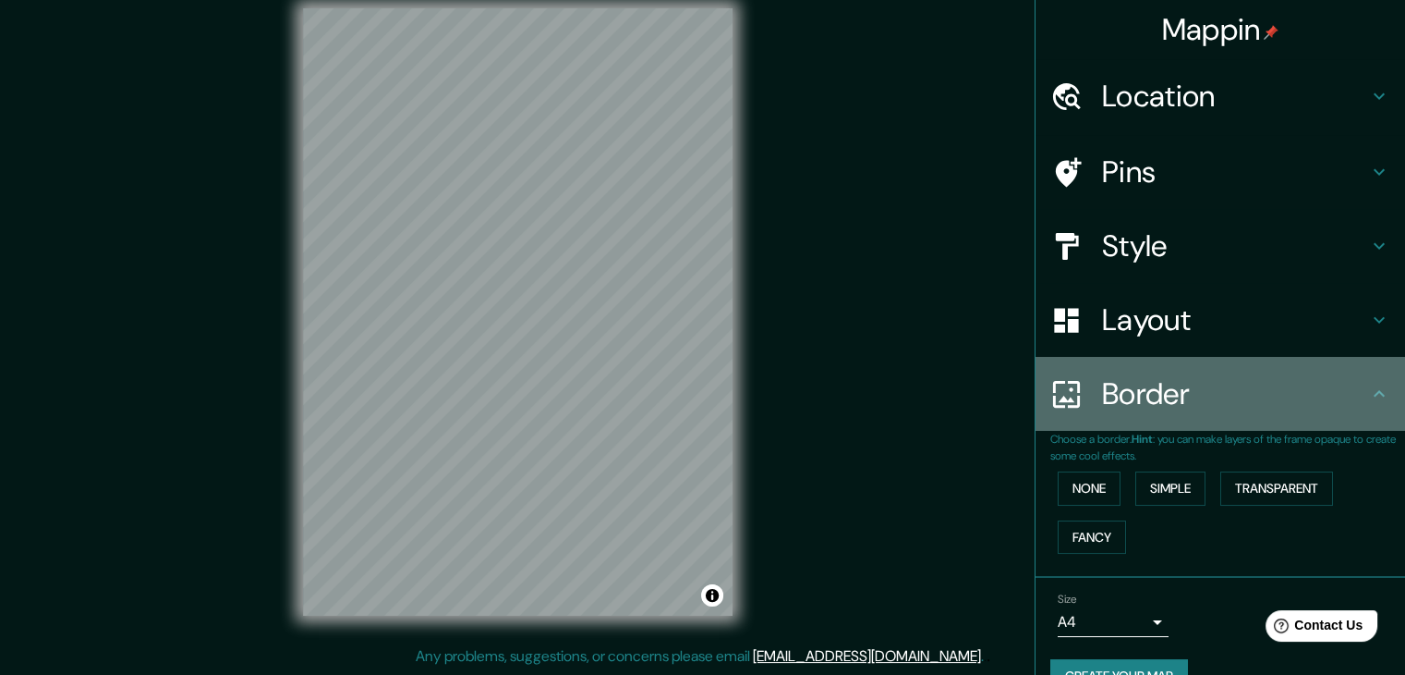
click at [1372, 393] on icon at bounding box center [1380, 394] width 22 height 22
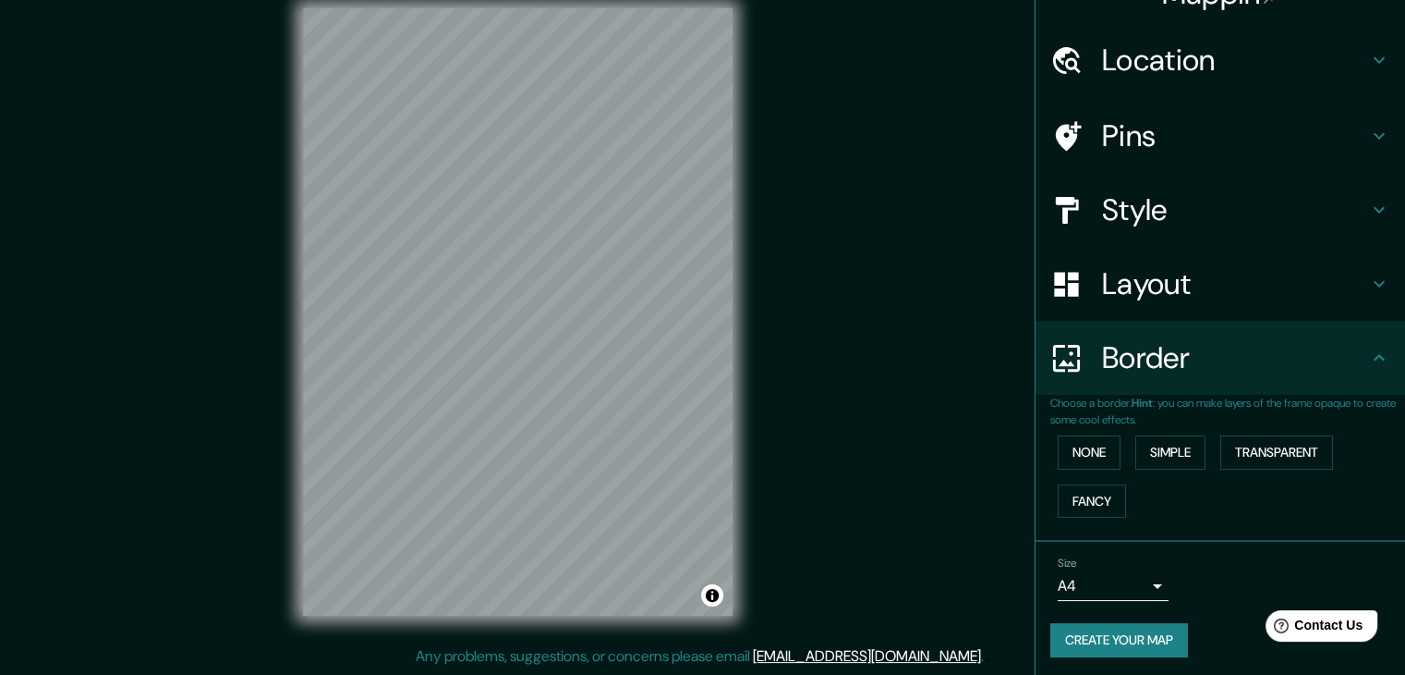
scroll to position [39, 0]
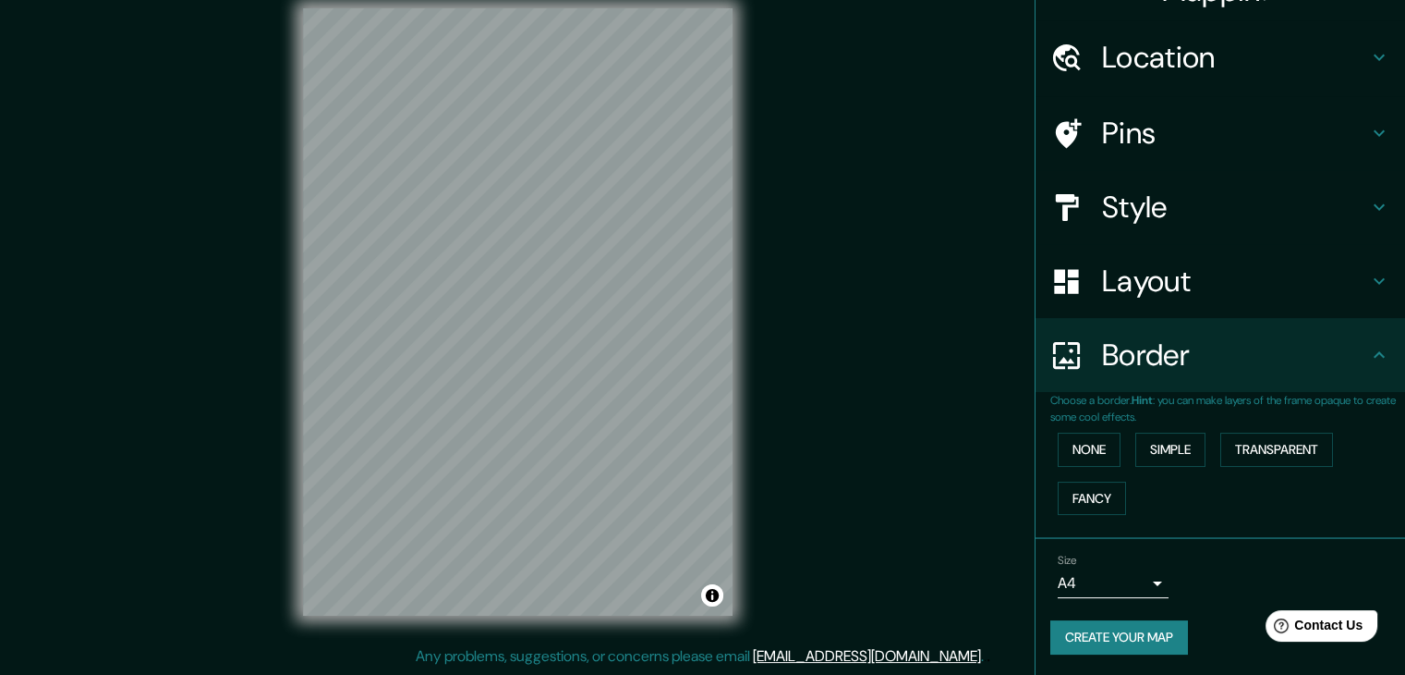
click at [1115, 640] on button "Create your map" at bounding box center [1120, 637] width 138 height 34
click at [1139, 145] on h4 "Pins" at bounding box center [1235, 133] width 266 height 37
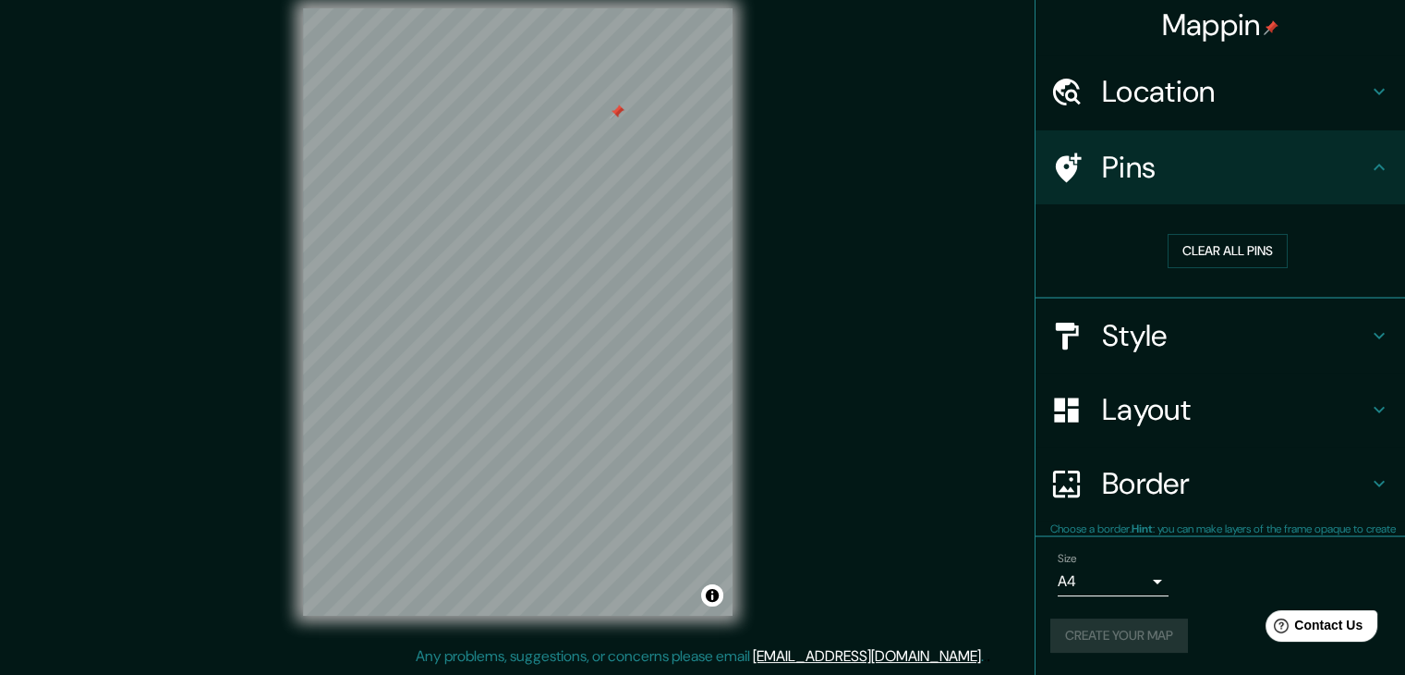
scroll to position [4, 0]
click at [1223, 260] on button "Clear all pins" at bounding box center [1228, 252] width 120 height 34
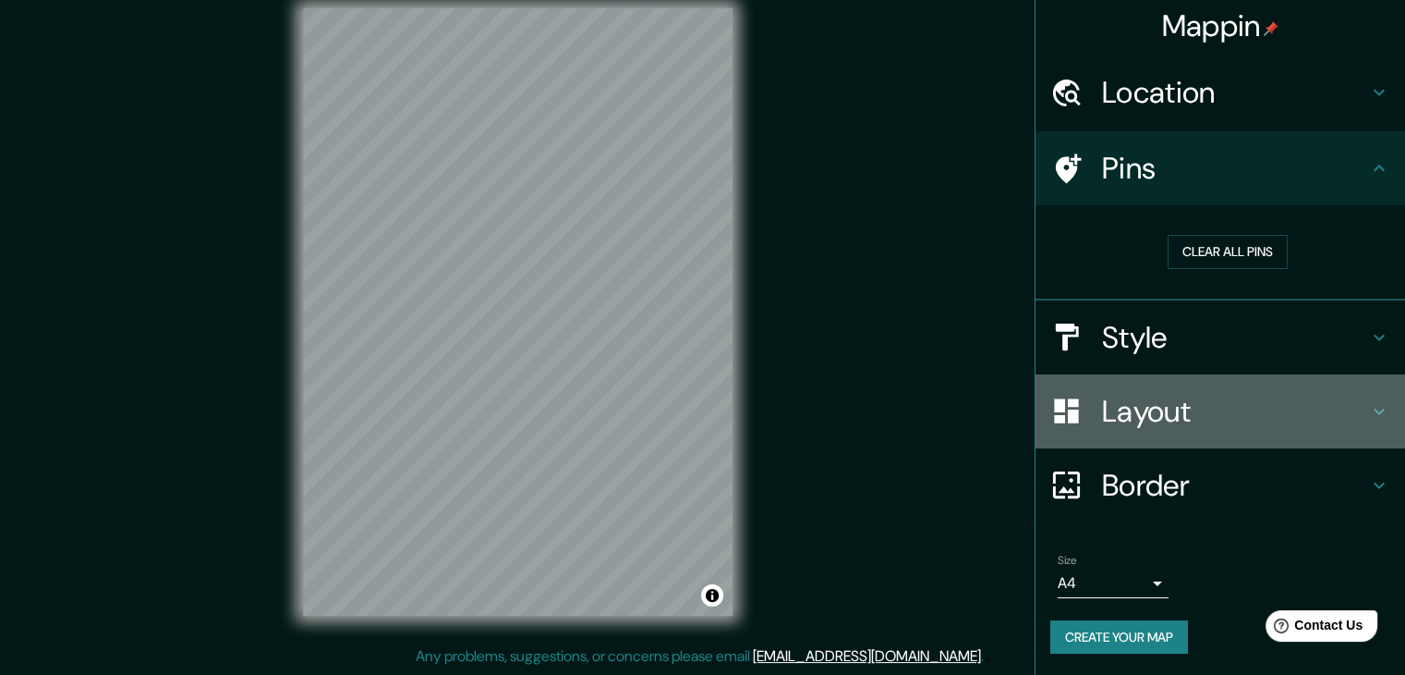
click at [1171, 404] on h4 "Layout" at bounding box center [1235, 411] width 266 height 37
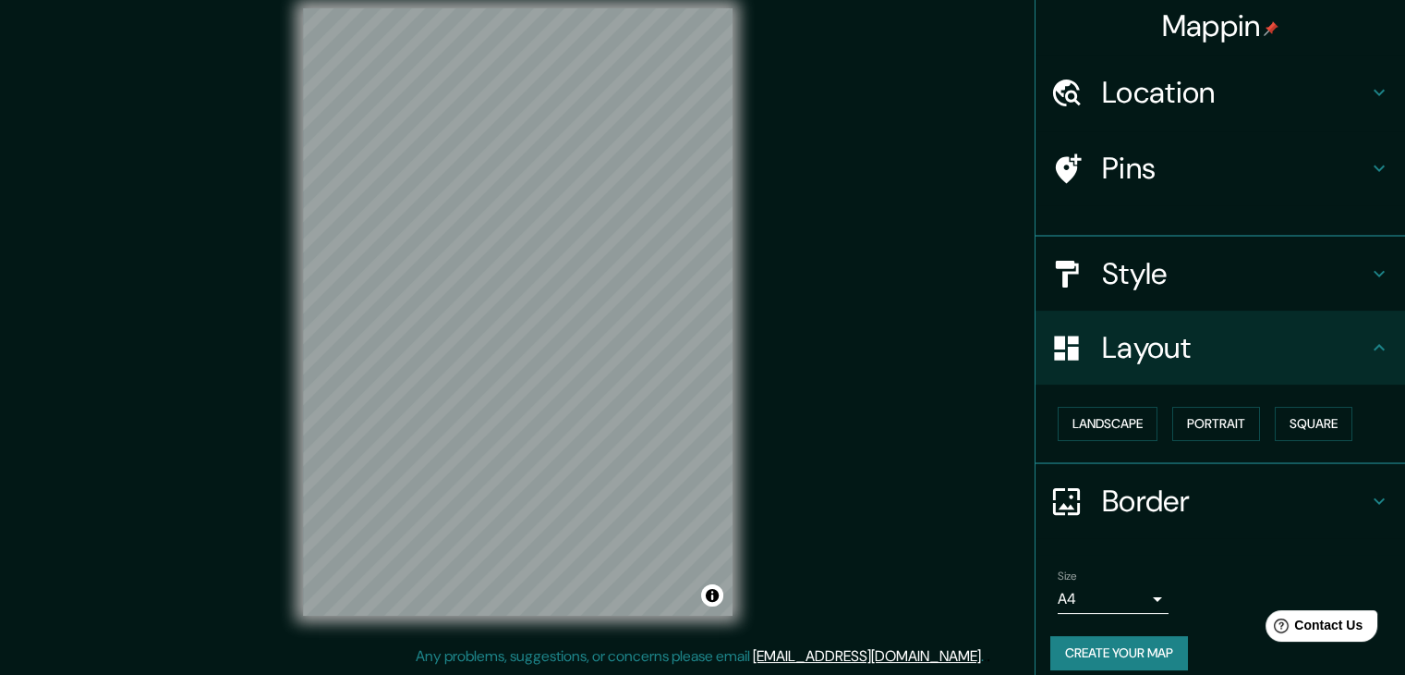
scroll to position [0, 0]
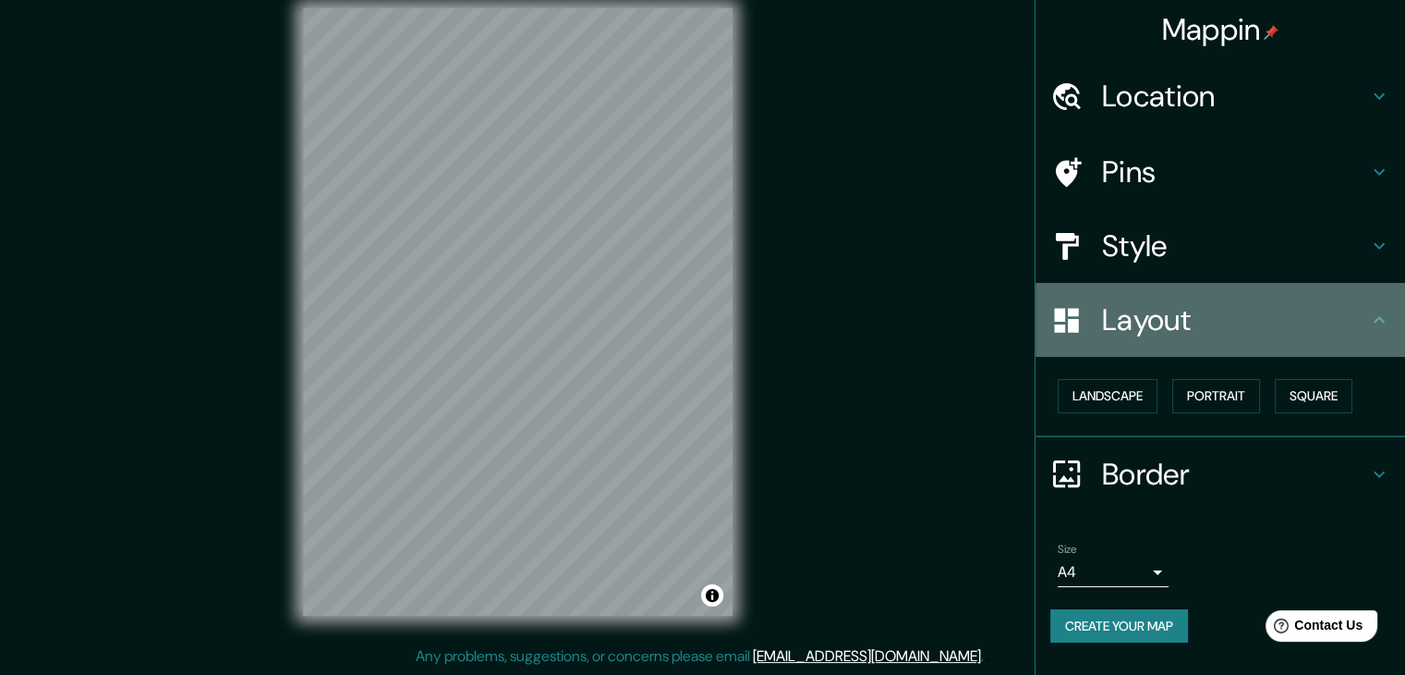
click at [1203, 326] on h4 "Layout" at bounding box center [1235, 319] width 266 height 37
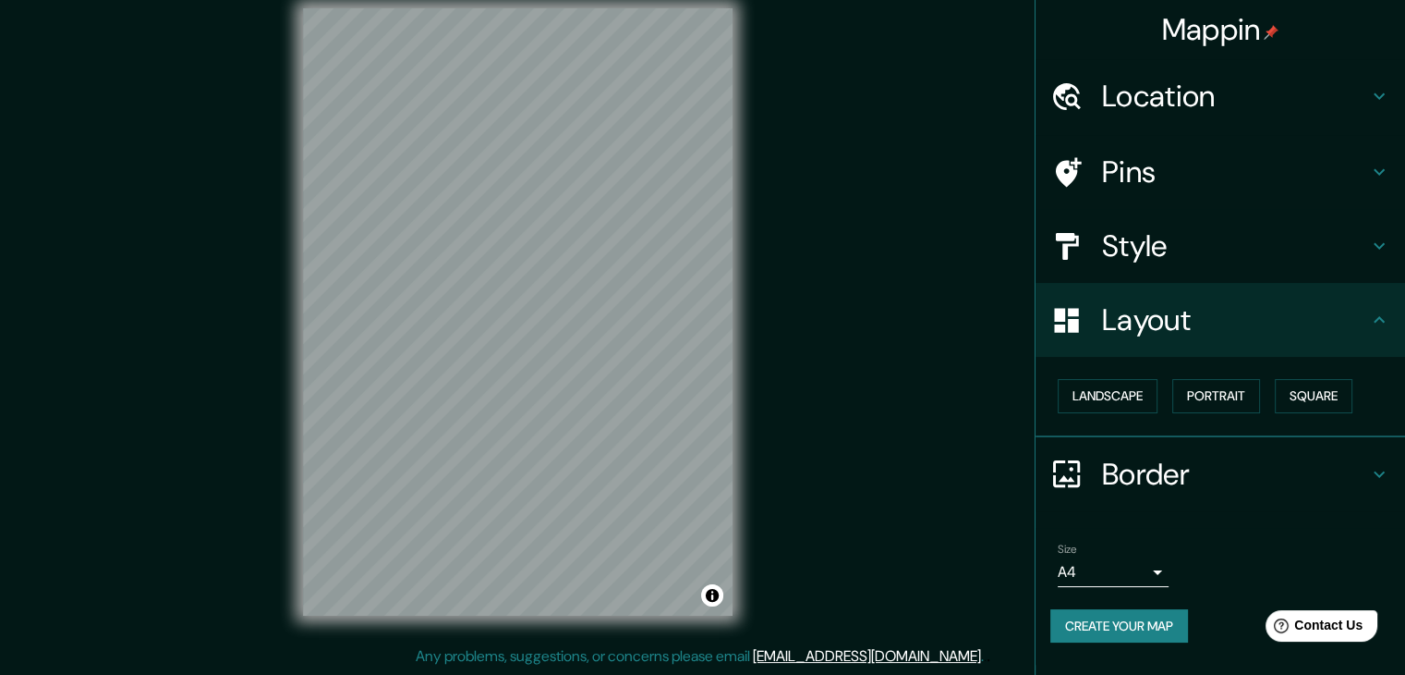
click at [1150, 616] on button "Create your map" at bounding box center [1120, 626] width 138 height 34
drag, startPoint x: 1171, startPoint y: 618, endPoint x: 1169, endPoint y: 627, distance: 9.4
click at [1169, 627] on div "Create your map" at bounding box center [1221, 626] width 340 height 34
click at [745, 436] on div "© Mapbox © OpenStreetMap Improve this map" at bounding box center [518, 312] width 489 height 666
